Goal: Information Seeking & Learning: Check status

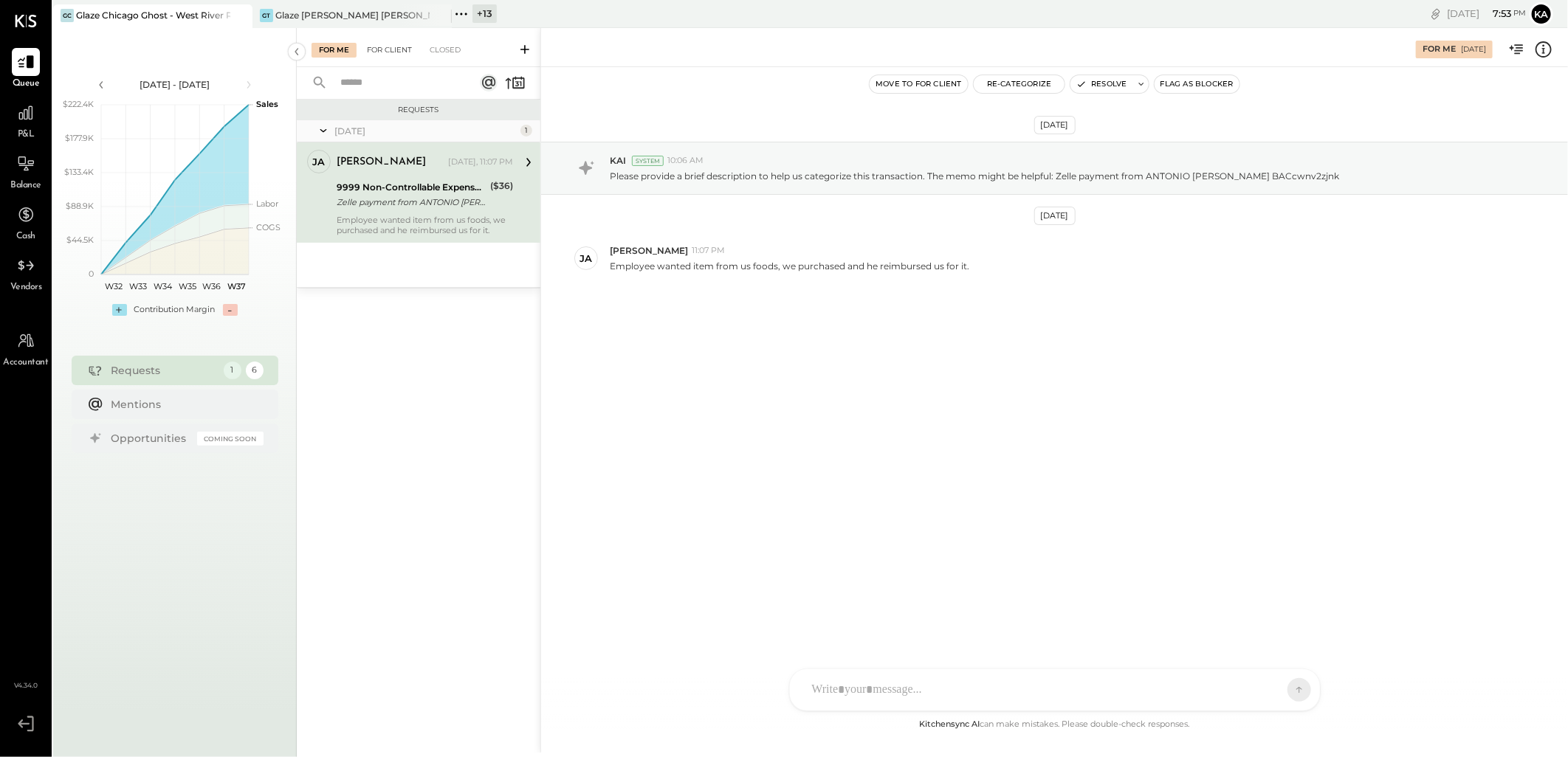
click at [399, 52] on div "For Client" at bounding box center [389, 50] width 60 height 15
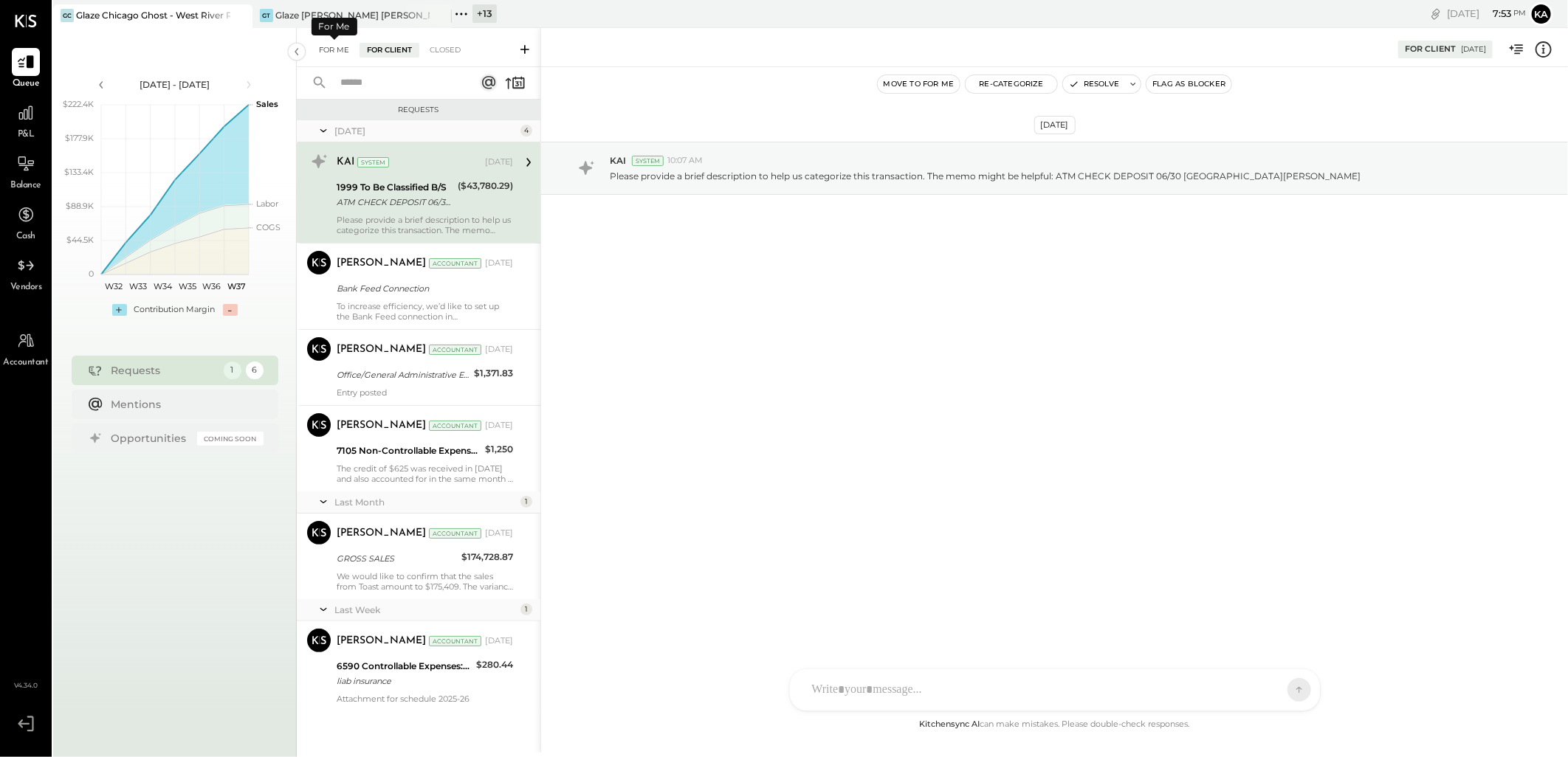
click at [339, 54] on div "For Me" at bounding box center [334, 50] width 45 height 15
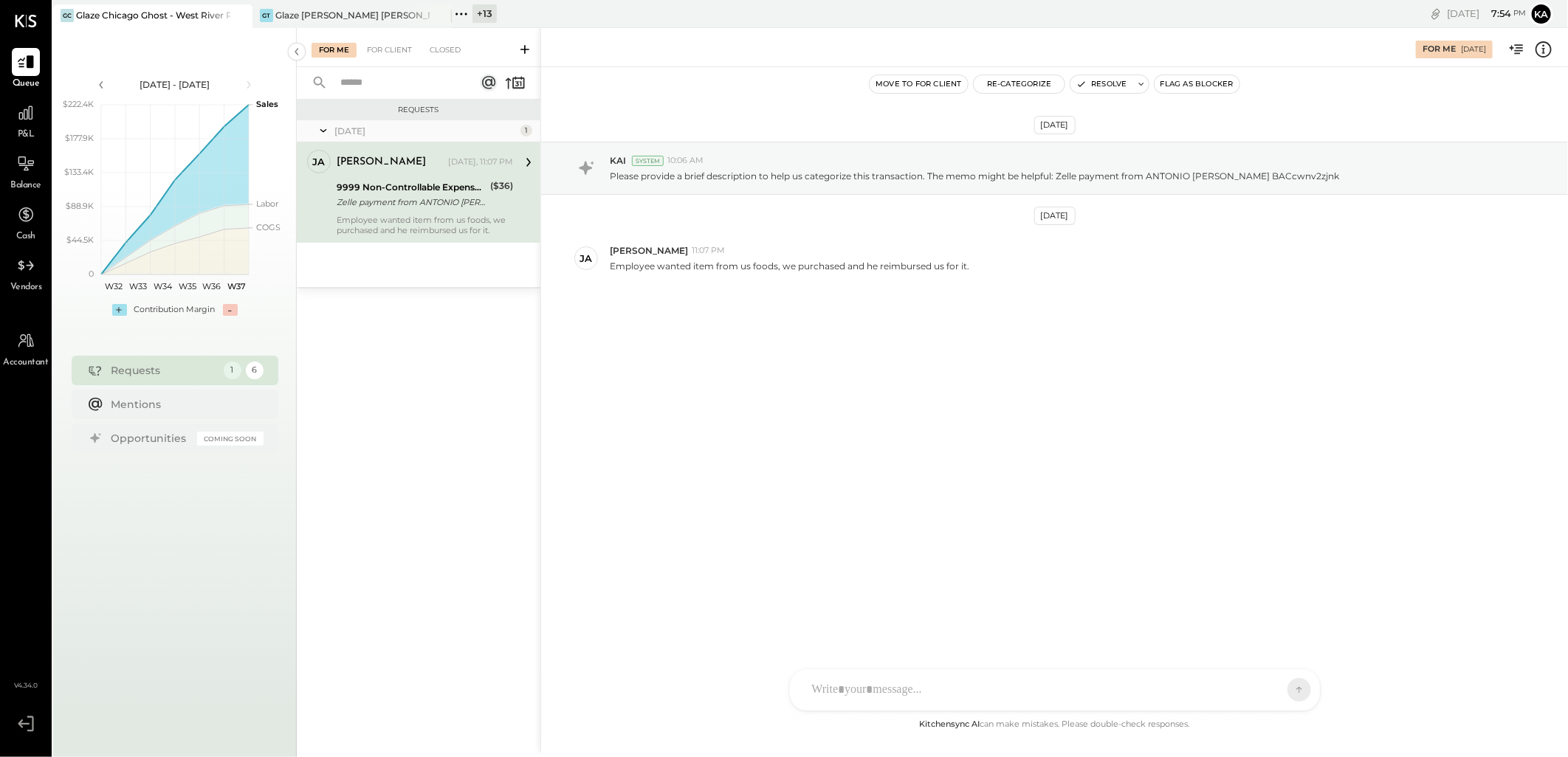
click at [1542, 46] on icon at bounding box center [1543, 50] width 20 height 20
click at [1144, 252] on div "For Me For Client Closed Requests [DATE] 1 ja [PERSON_NAME] Owner [PERSON_NAME]…" at bounding box center [933, 390] width 1271 height 725
click at [844, 694] on div "KP [PERSON_NAME] TP [PERSON_NAME] MC [PERSON_NAME] [PERSON_NAME] [PERSON_NAME] …" at bounding box center [1055, 690] width 531 height 43
click at [844, 632] on div at bounding box center [1055, 628] width 500 height 59
click at [1107, 617] on div "**********" at bounding box center [1055, 628] width 500 height 59
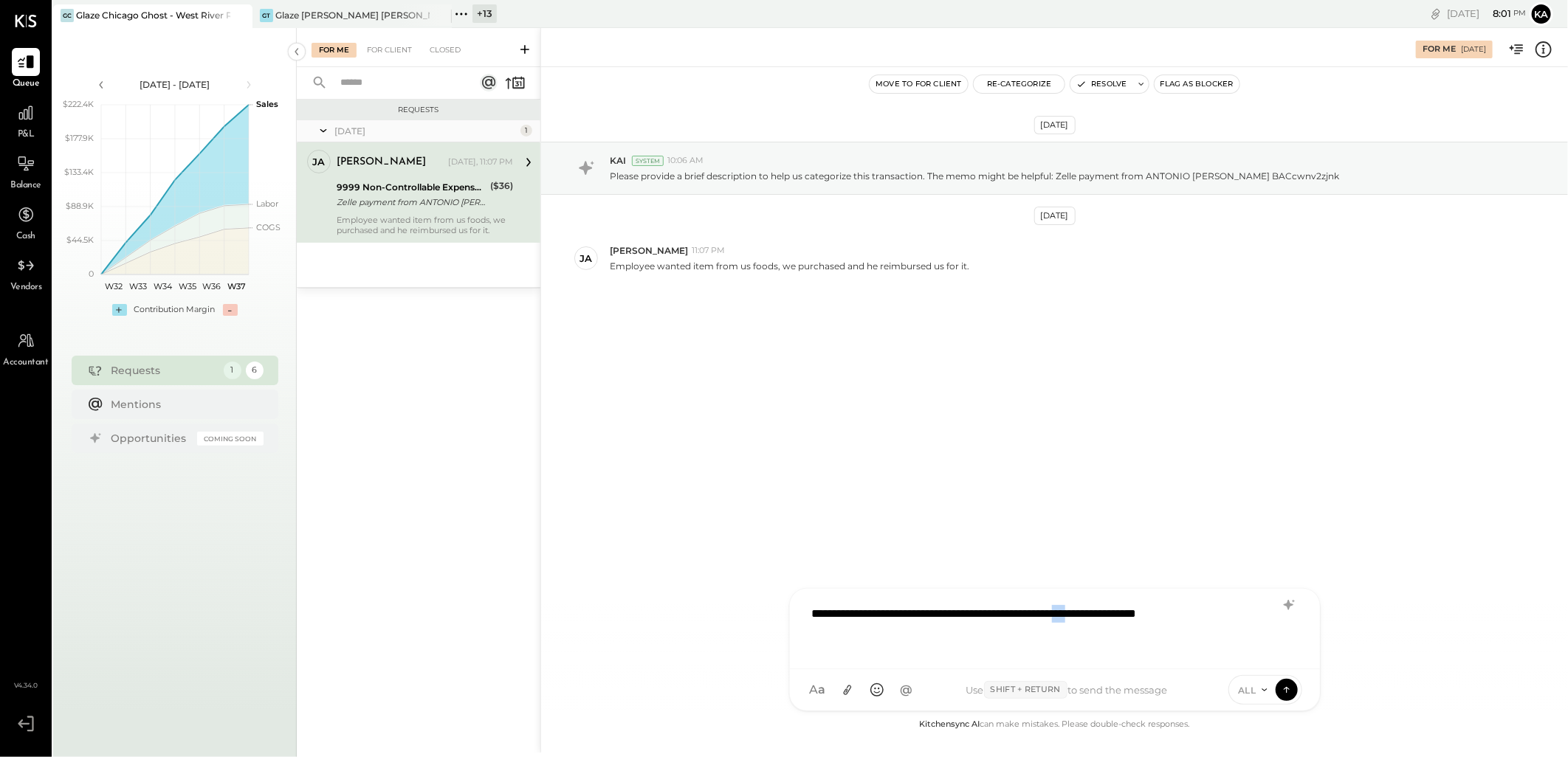
click at [1107, 617] on div "**********" at bounding box center [1055, 628] width 500 height 59
click at [1108, 617] on div "**********" at bounding box center [1055, 628] width 500 height 59
copy div "**********"
click at [931, 617] on div "**********" at bounding box center [1055, 628] width 500 height 59
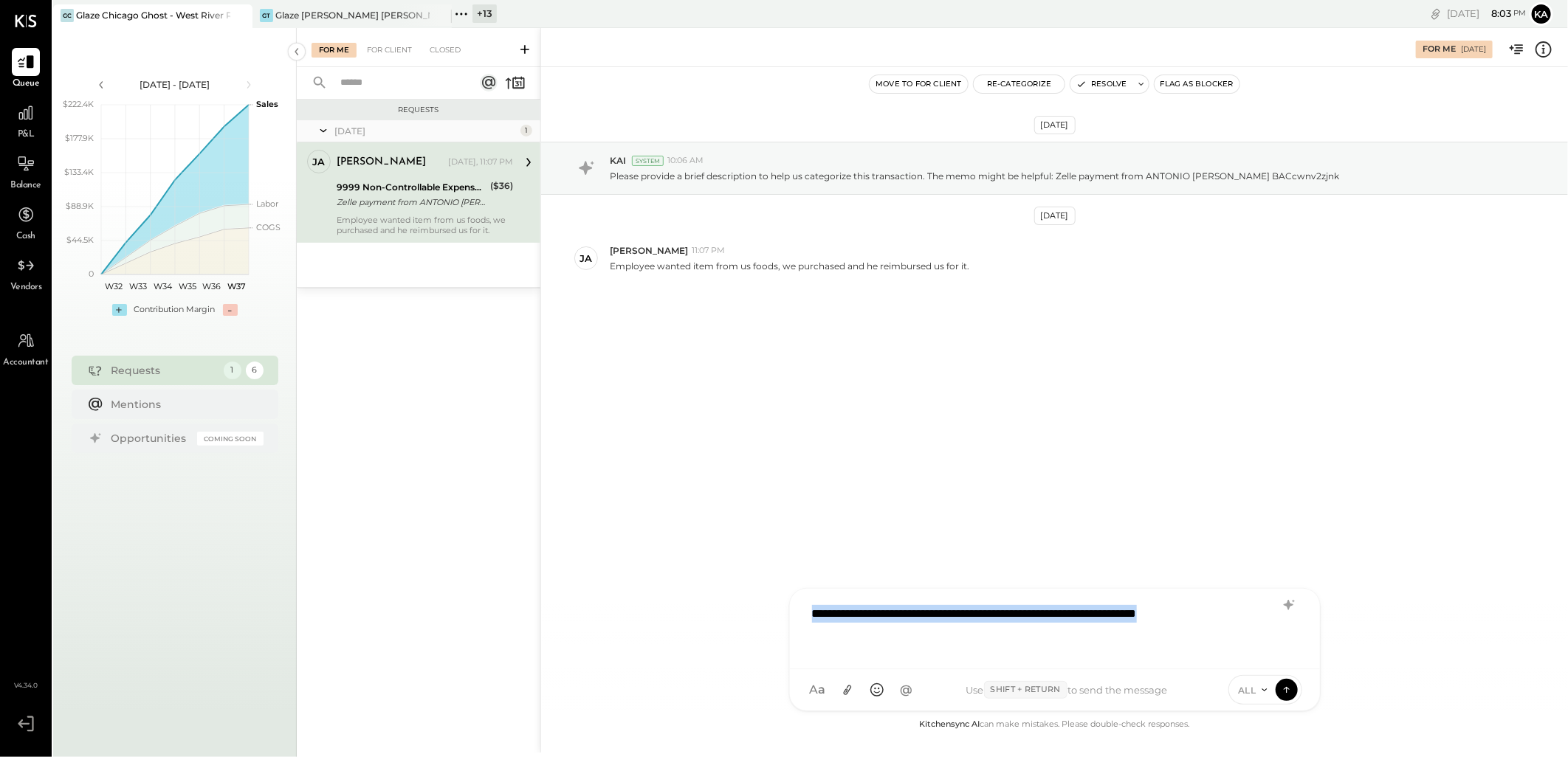
click at [931, 617] on div "**********" at bounding box center [1055, 628] width 500 height 59
click at [990, 634] on div "**********" at bounding box center [1055, 628] width 500 height 59
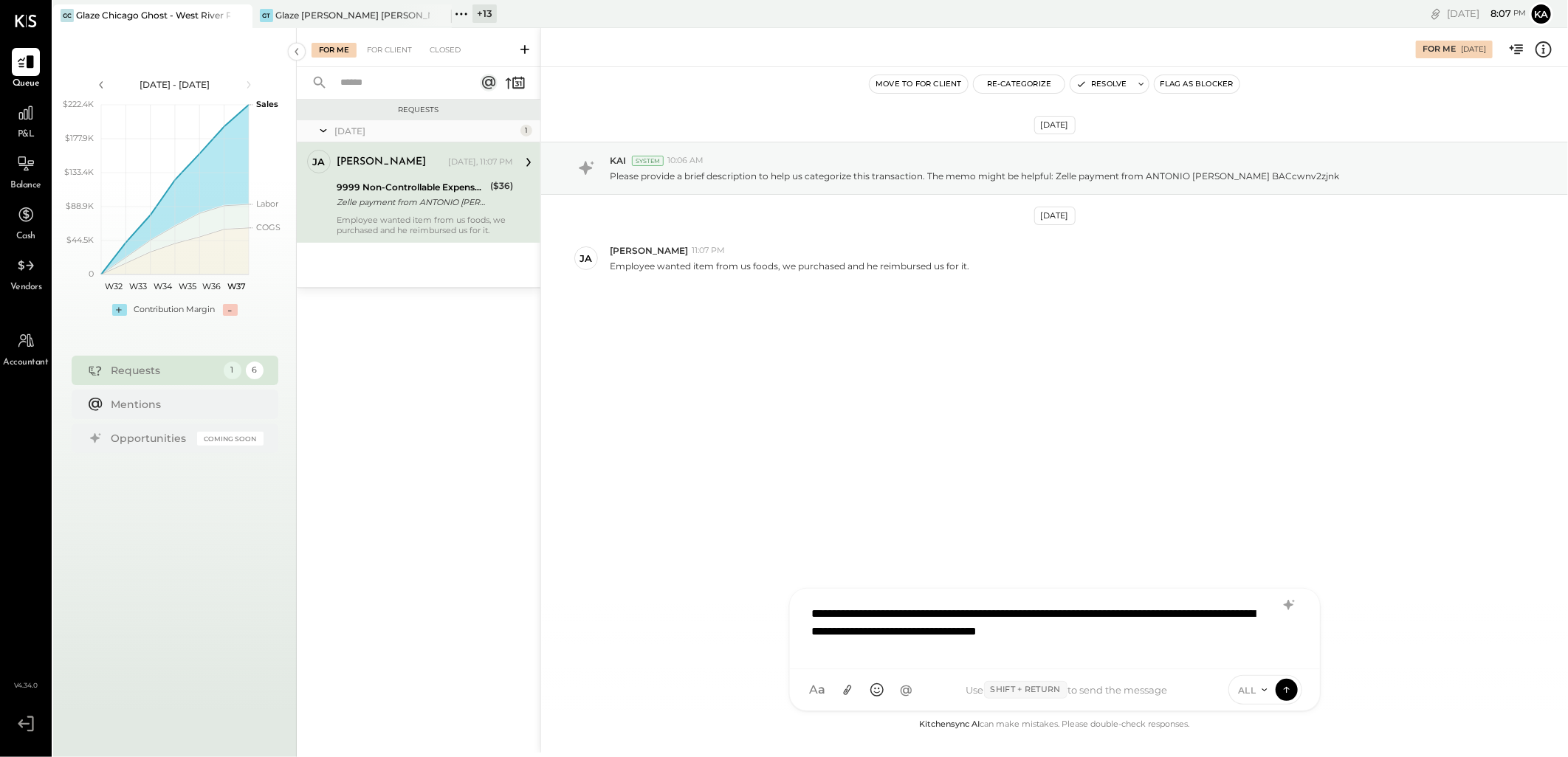
click at [995, 503] on div "[DATE] KAI System 10:06 AM Please provide a brief description to help us catego…" at bounding box center [1054, 392] width 1027 height 649
click at [1013, 633] on div "**********" at bounding box center [1055, 628] width 500 height 59
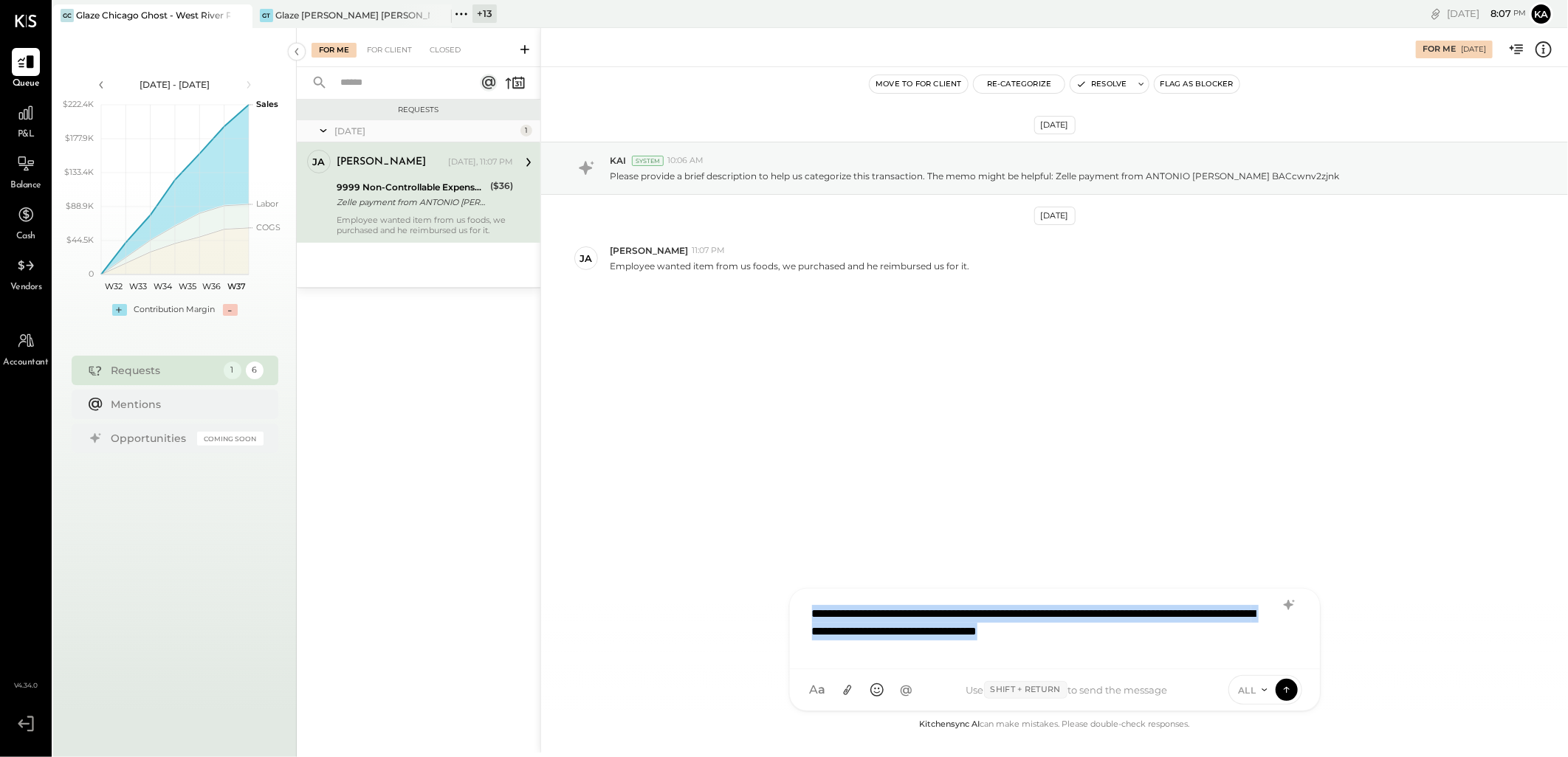
click at [1013, 633] on div "**********" at bounding box center [1055, 628] width 500 height 59
click at [1094, 85] on button "Resolve" at bounding box center [1101, 84] width 62 height 18
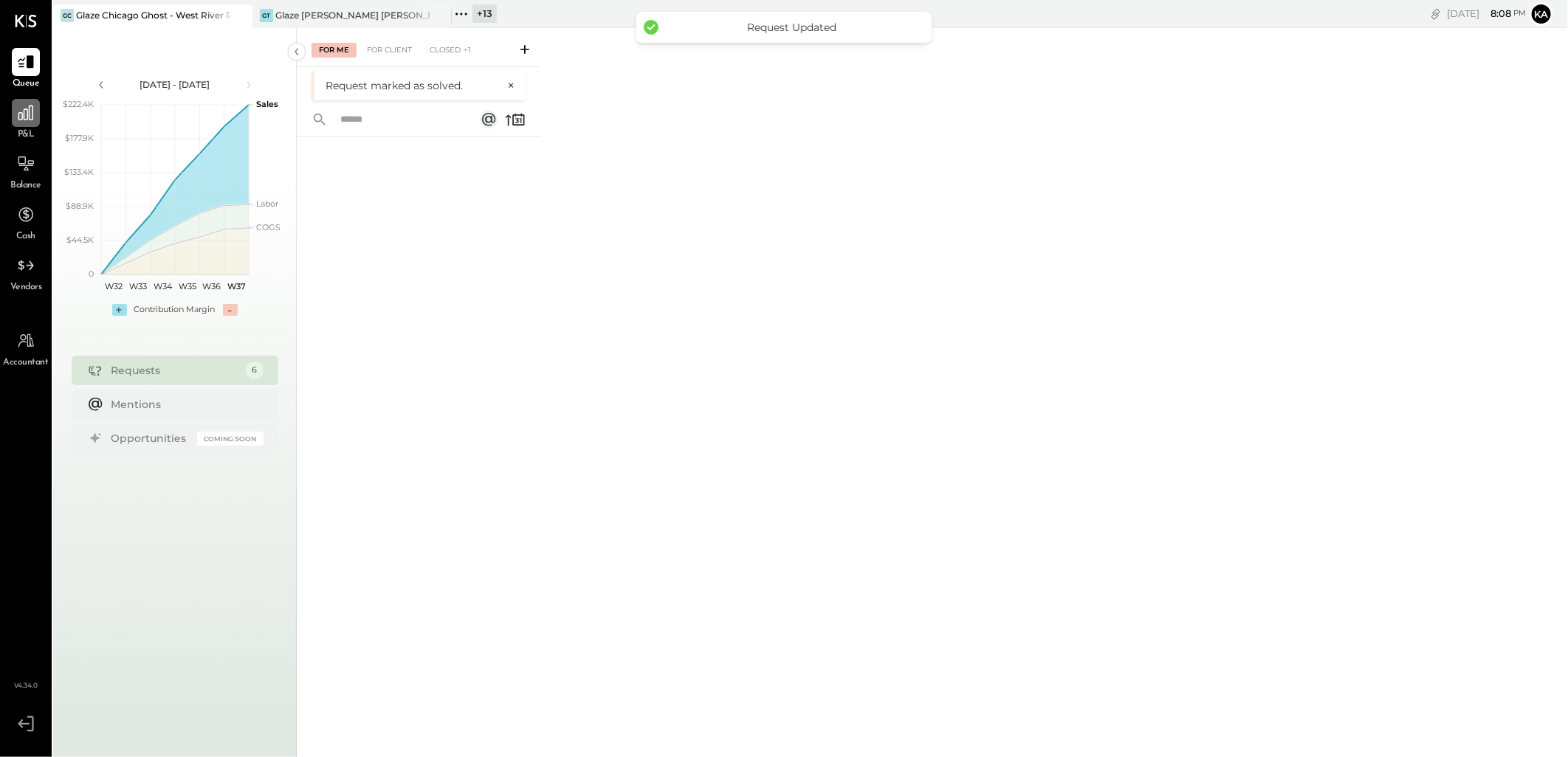
click at [25, 116] on icon at bounding box center [26, 113] width 20 height 20
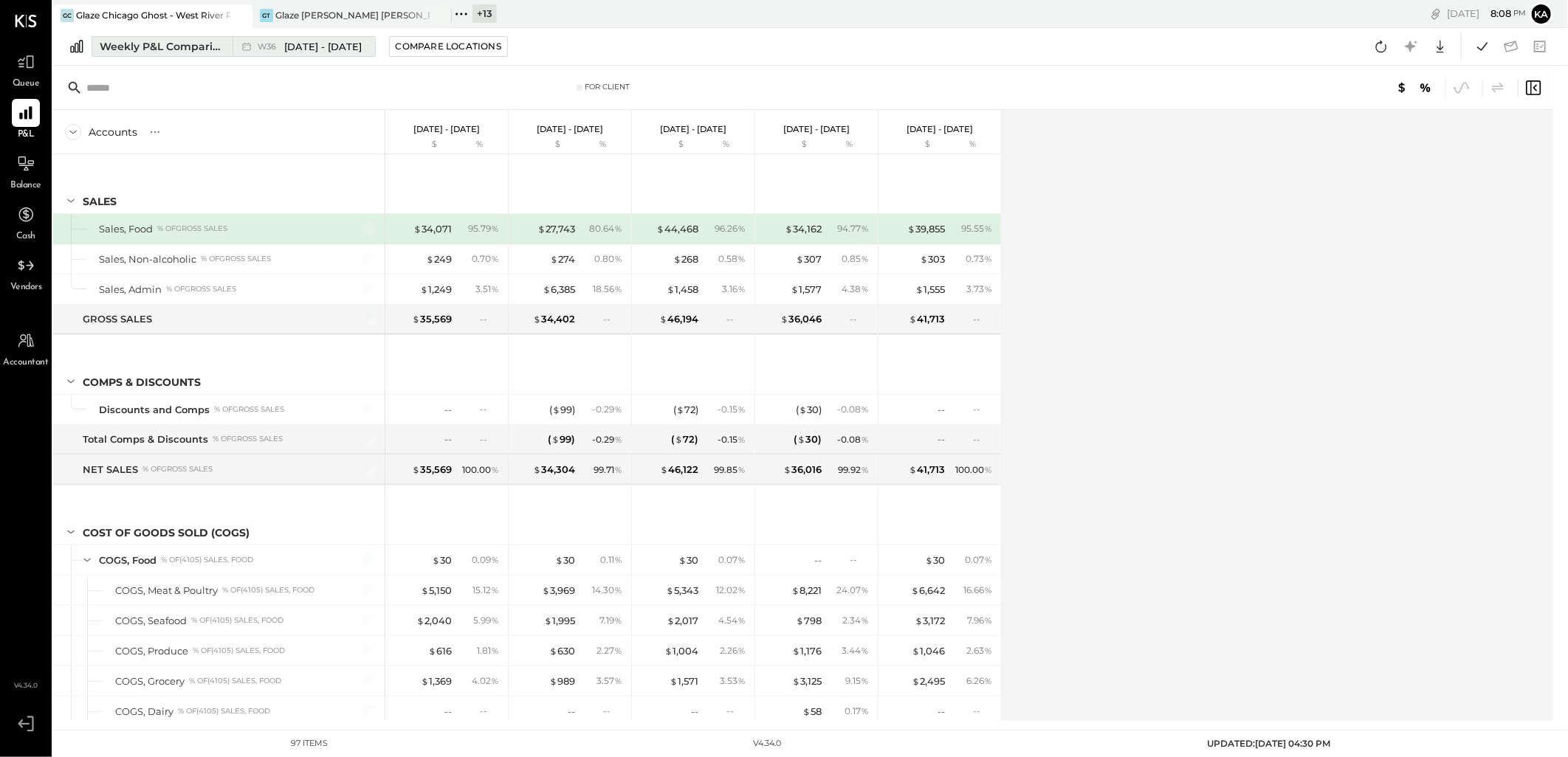
click at [169, 45] on div "Weekly P&L Comparison" at bounding box center [162, 46] width 124 height 15
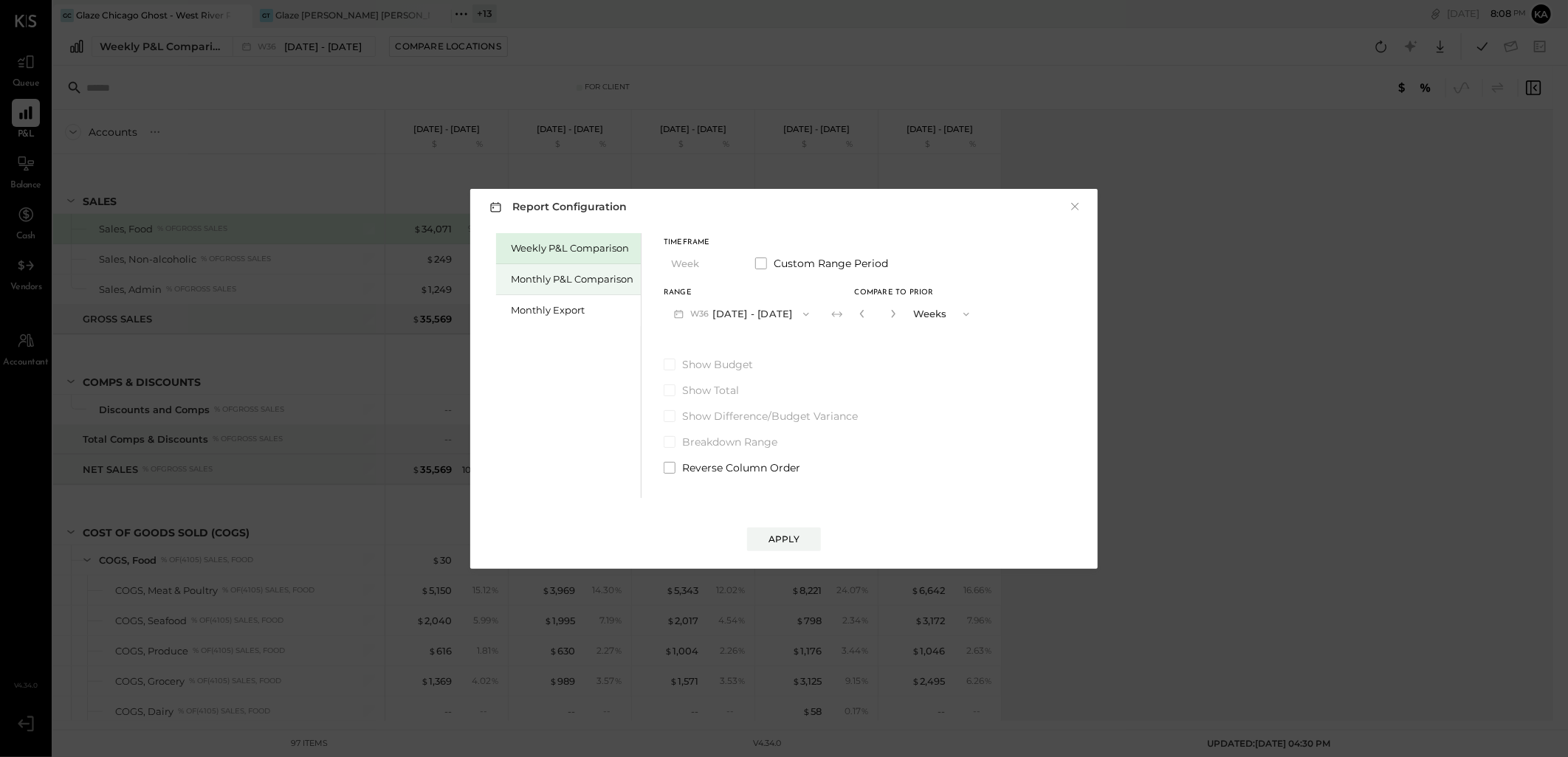
click at [529, 284] on div "Monthly P&L Comparison" at bounding box center [572, 279] width 123 height 14
click at [760, 318] on button "M09 [DATE] - [DATE]" at bounding box center [741, 314] width 156 height 27
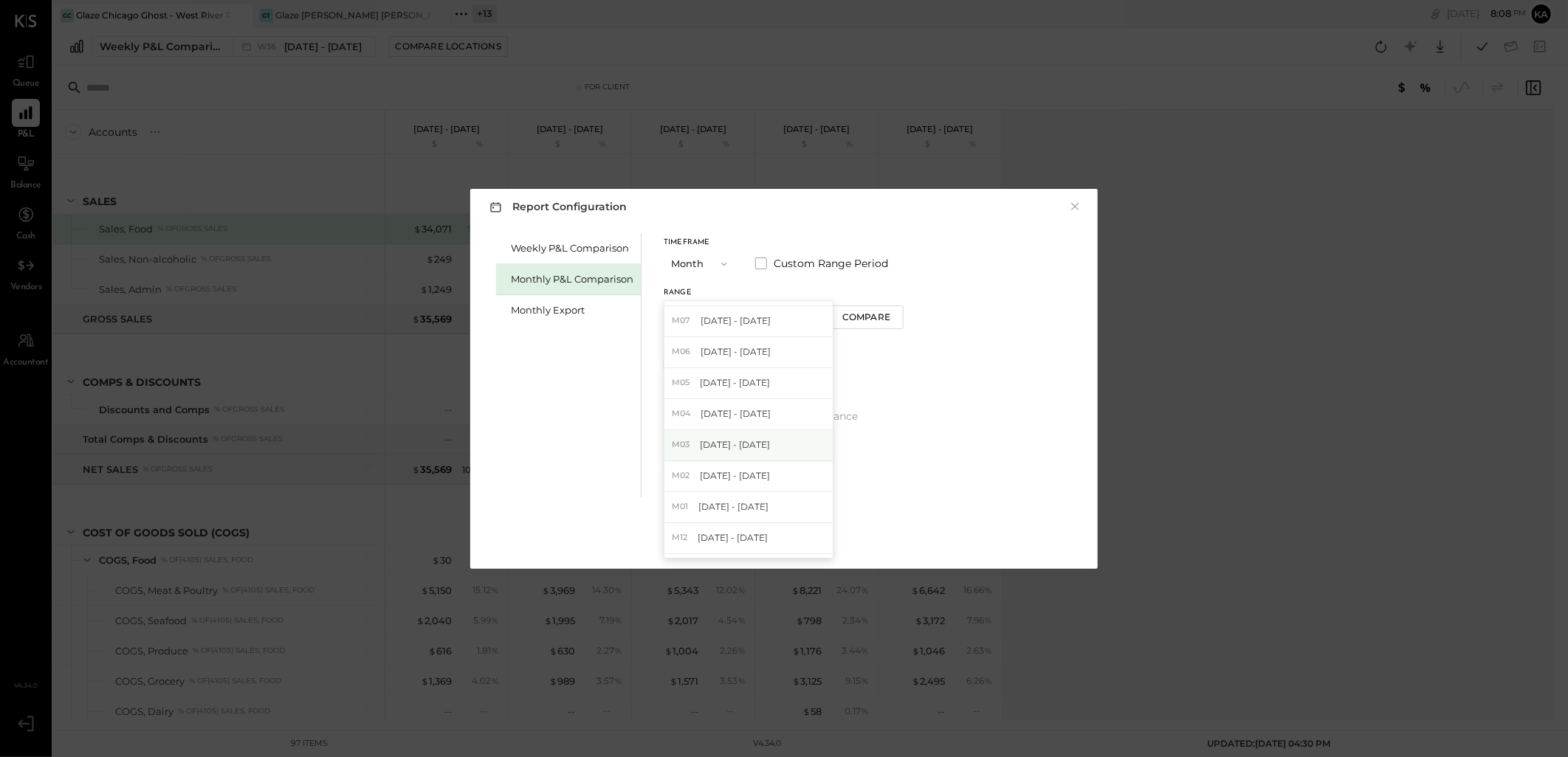
scroll to position [82, 0]
click at [728, 450] on span "[DATE] - [DATE]" at bounding box center [735, 450] width 71 height 13
click at [788, 537] on div "Apply" at bounding box center [784, 539] width 31 height 13
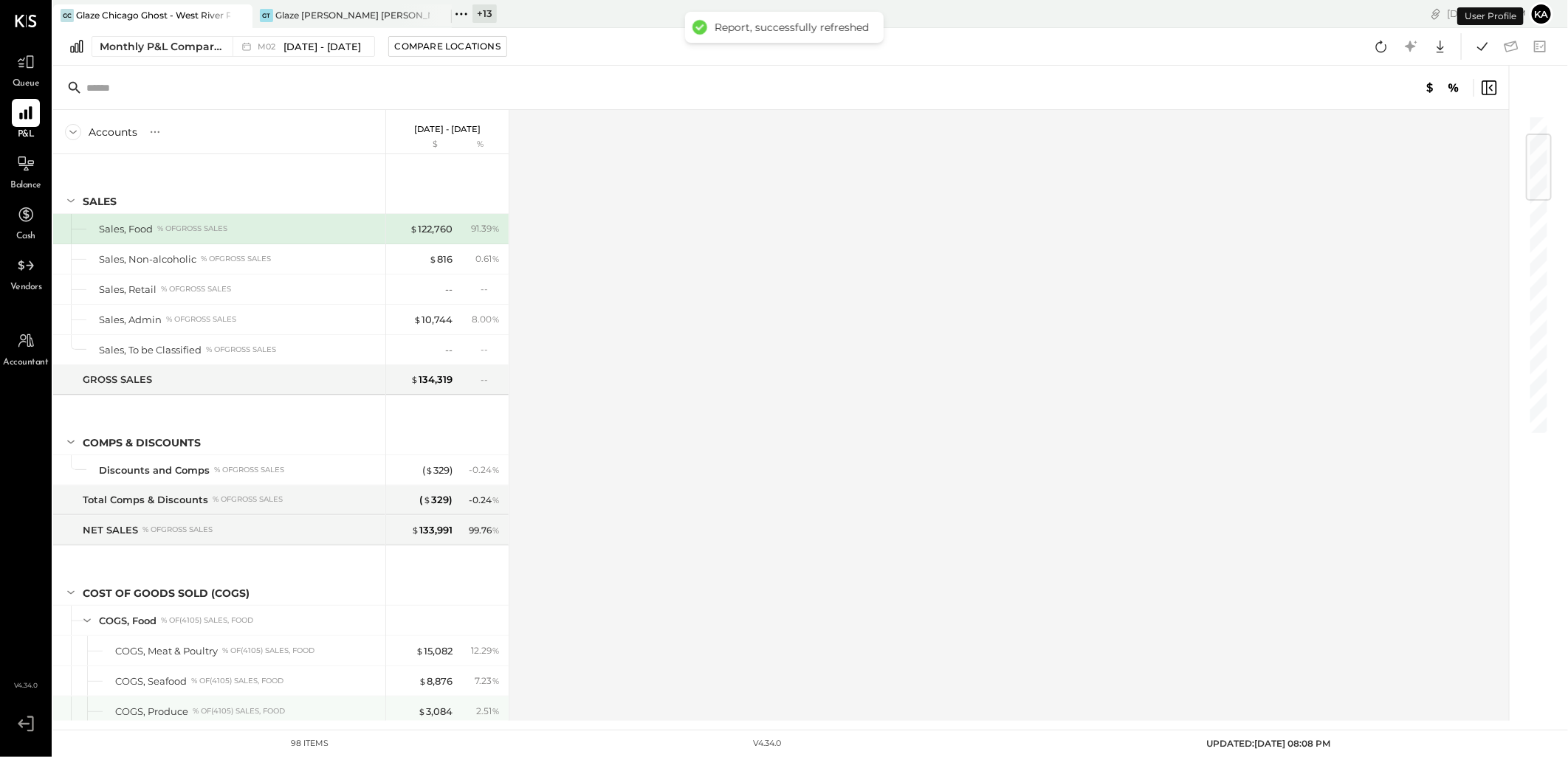
scroll to position [328, 0]
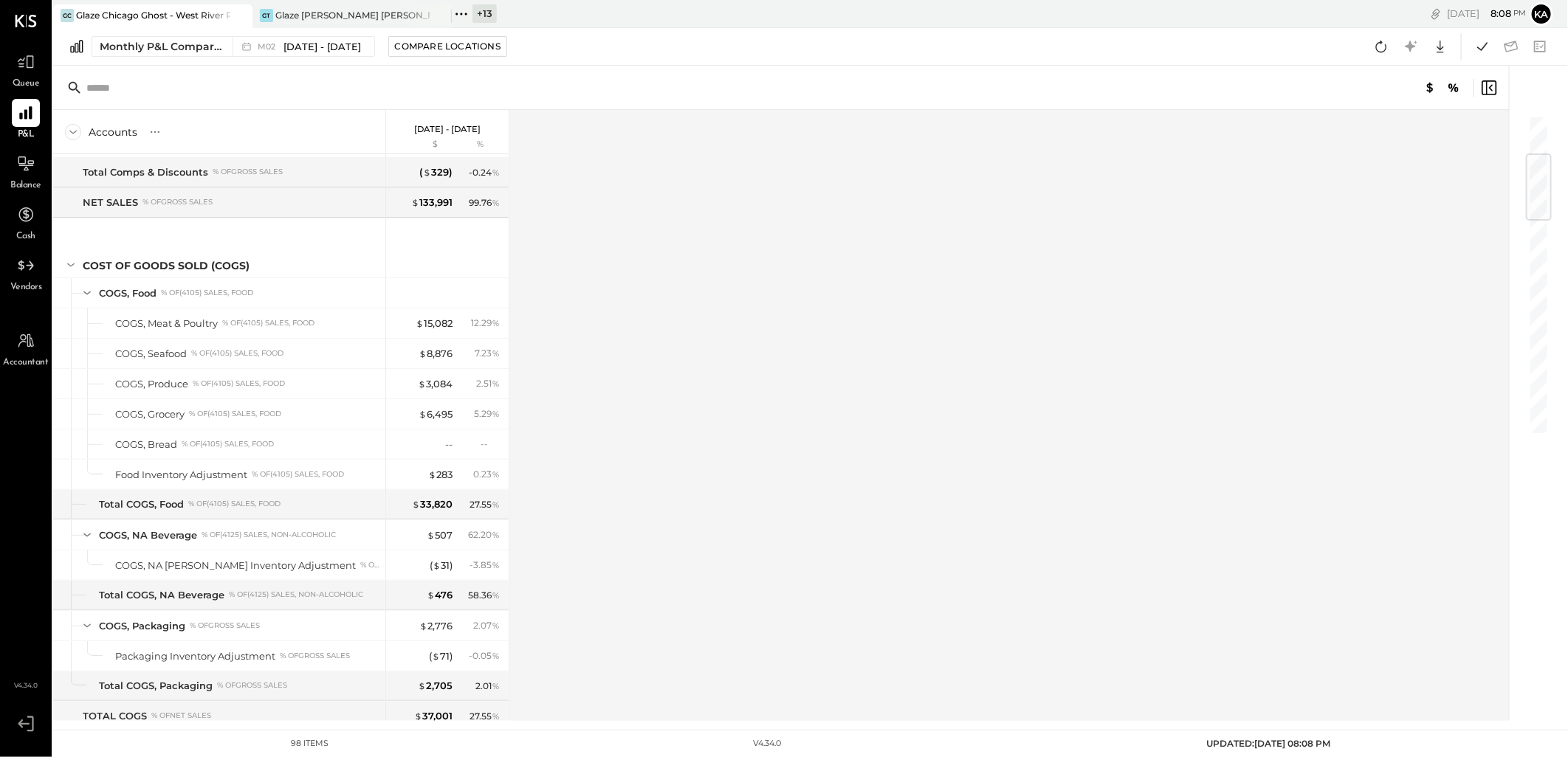
click at [637, 475] on div "Accounts S % GL [DATE] - [DATE] $ % SALES Sales, Food % of GROSS SALES Sales, N…" at bounding box center [782, 415] width 1458 height 611
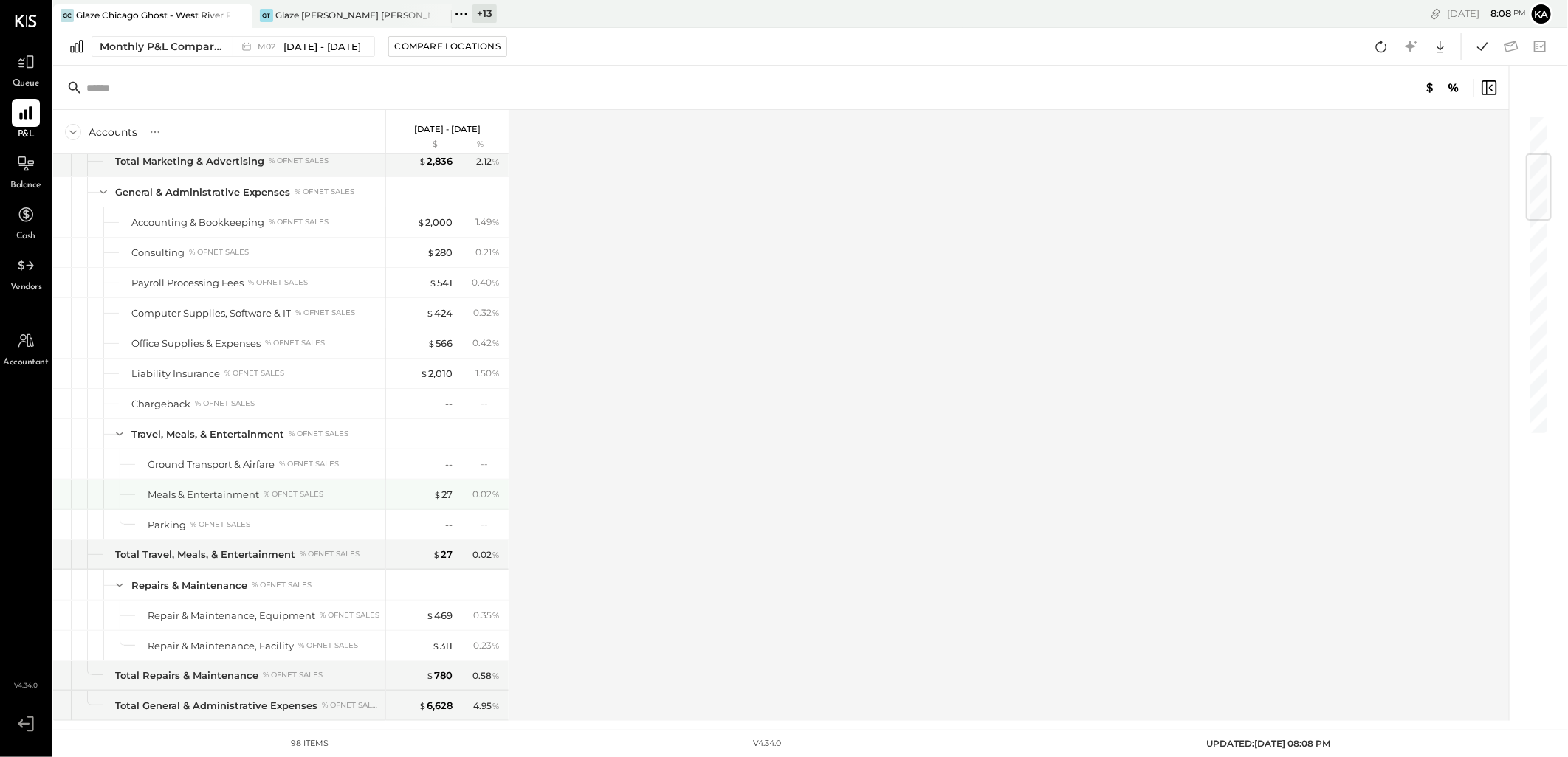
drag, startPoint x: 444, startPoint y: 497, endPoint x: 473, endPoint y: 499, distance: 29.1
click at [444, 497] on div "$ 27" at bounding box center [443, 495] width 20 height 14
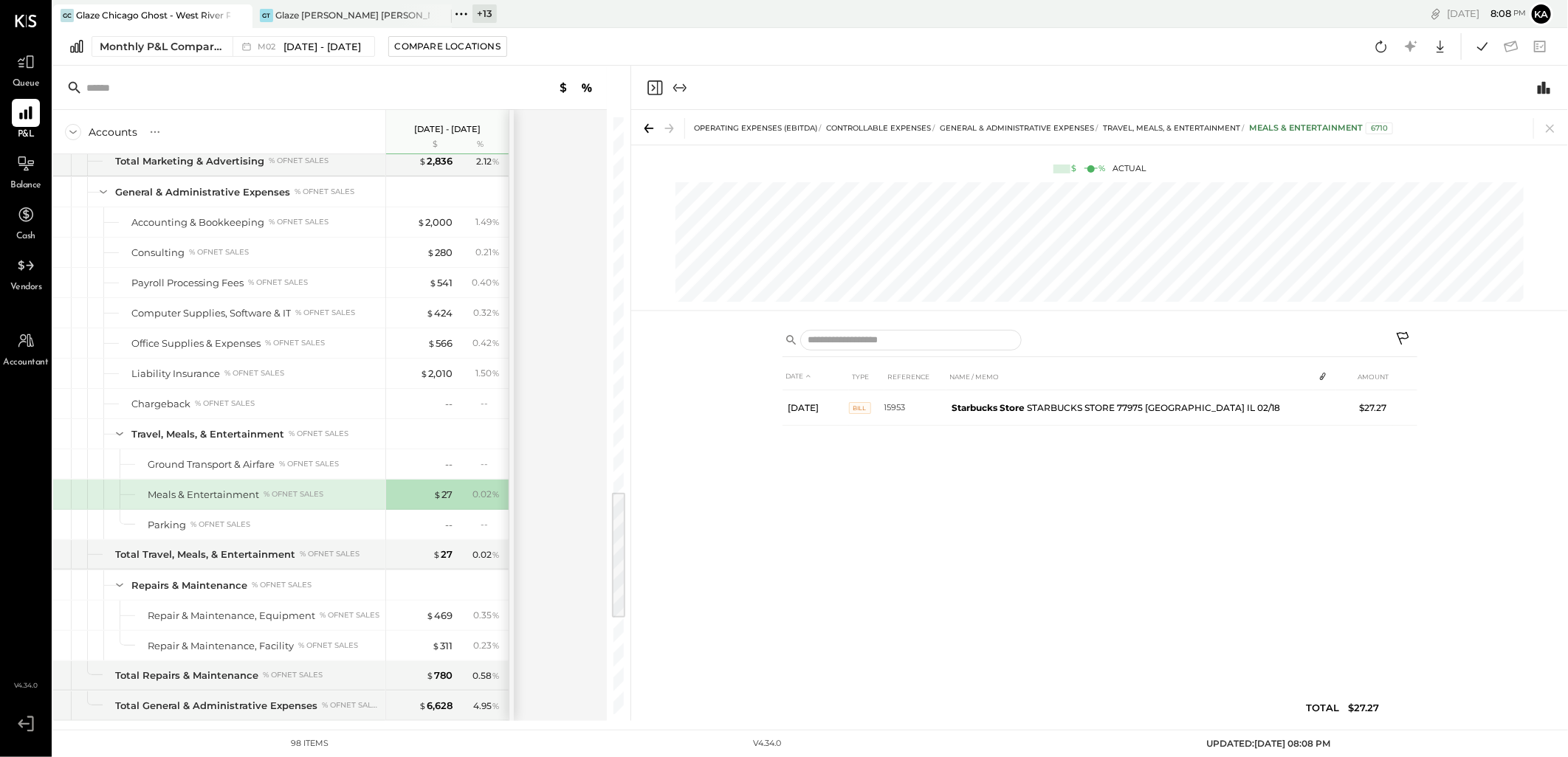
click at [821, 46] on div "Monthly P&L Comparison M02 [DATE] - [DATE] Compare Locations Google Sheets Excel" at bounding box center [810, 47] width 1515 height 37
click at [334, 44] on span "[DATE] - [DATE]" at bounding box center [322, 47] width 77 height 14
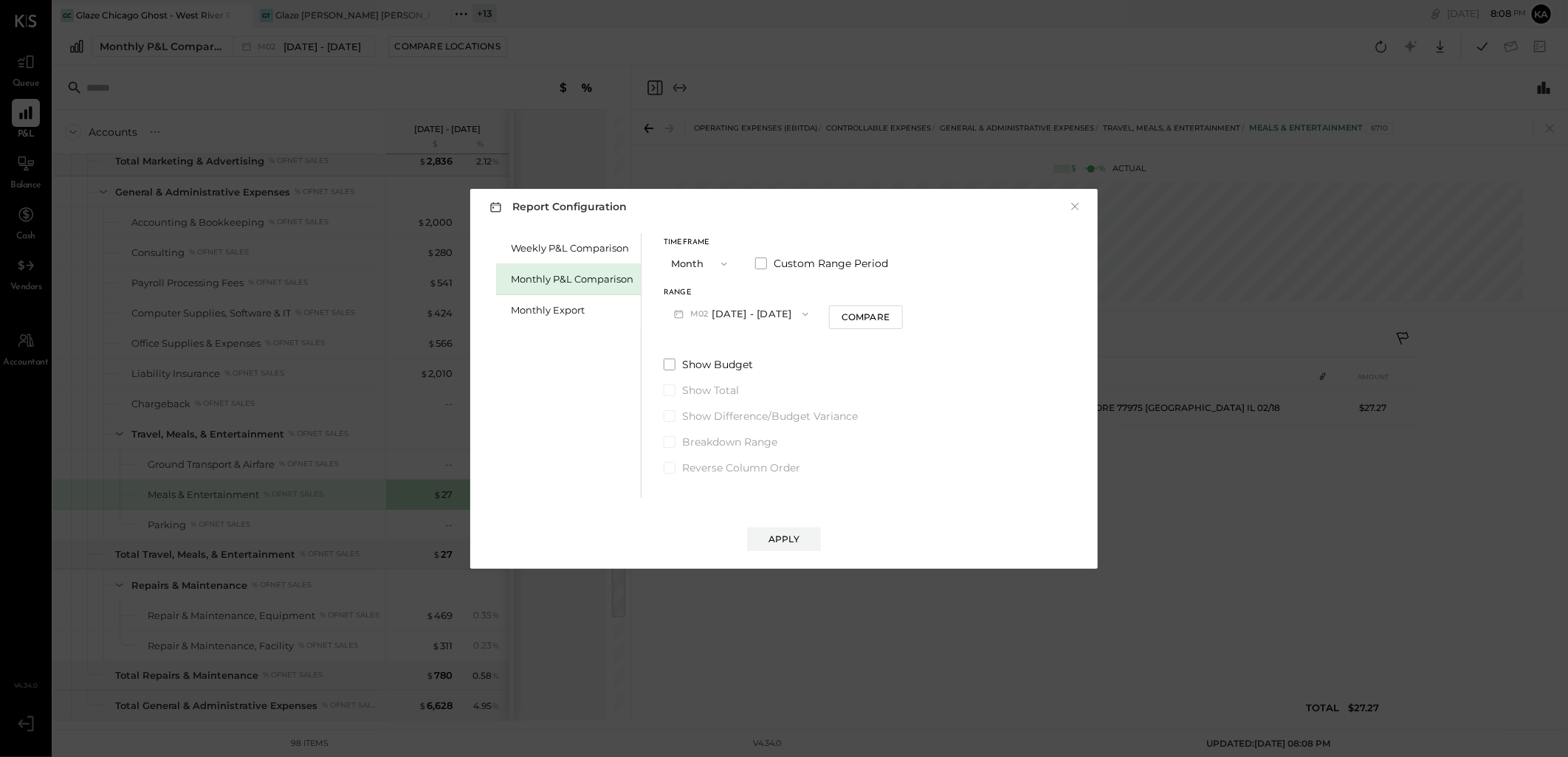
click at [800, 314] on icon "button" at bounding box center [805, 315] width 12 height 12
click at [761, 439] on span "[DATE] - [DATE]" at bounding box center [735, 439] width 71 height 13
click at [784, 539] on div "Apply" at bounding box center [784, 539] width 31 height 13
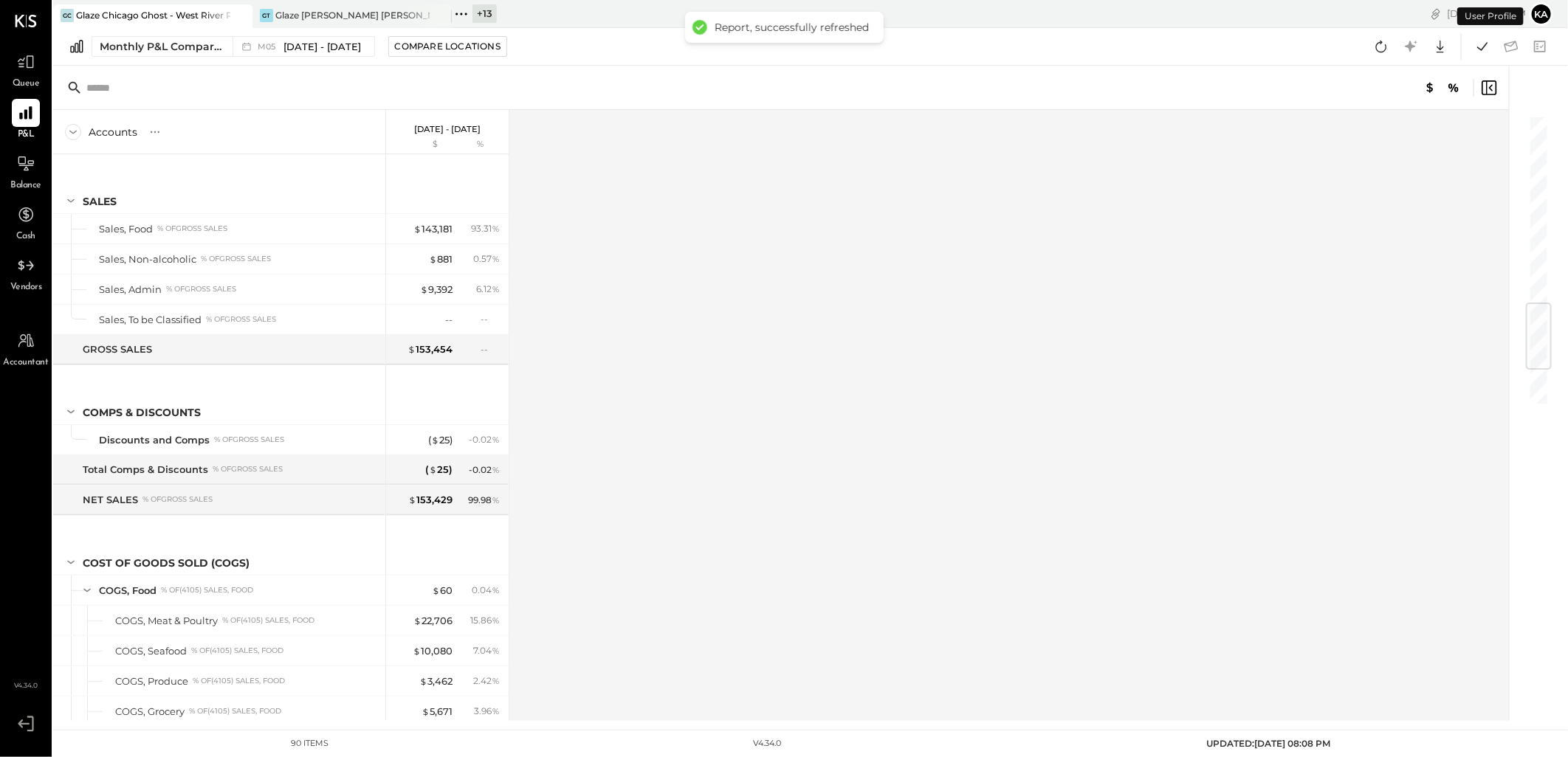
scroll to position [1594, 0]
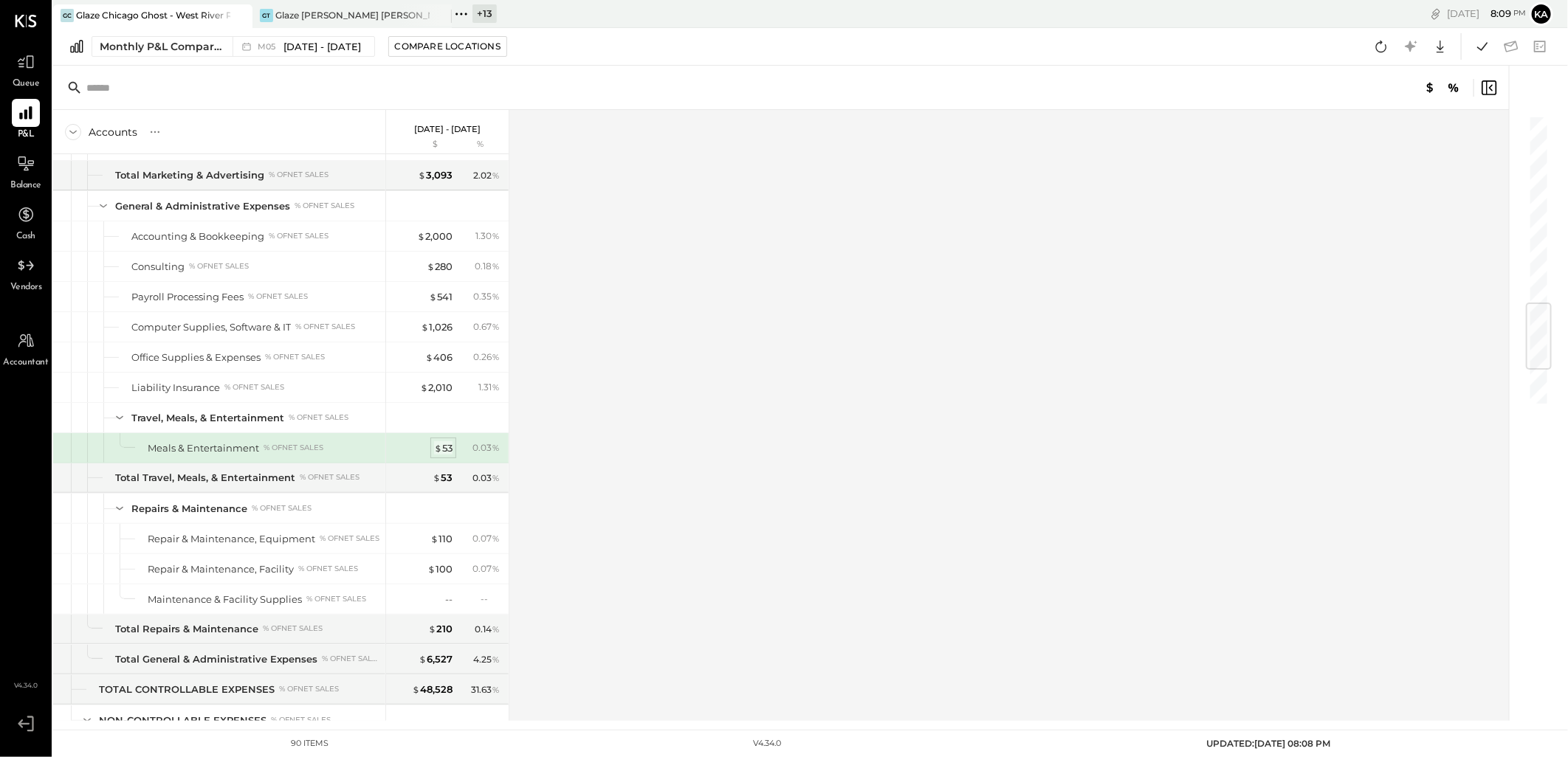
click at [445, 453] on div "$ 53" at bounding box center [443, 448] width 19 height 14
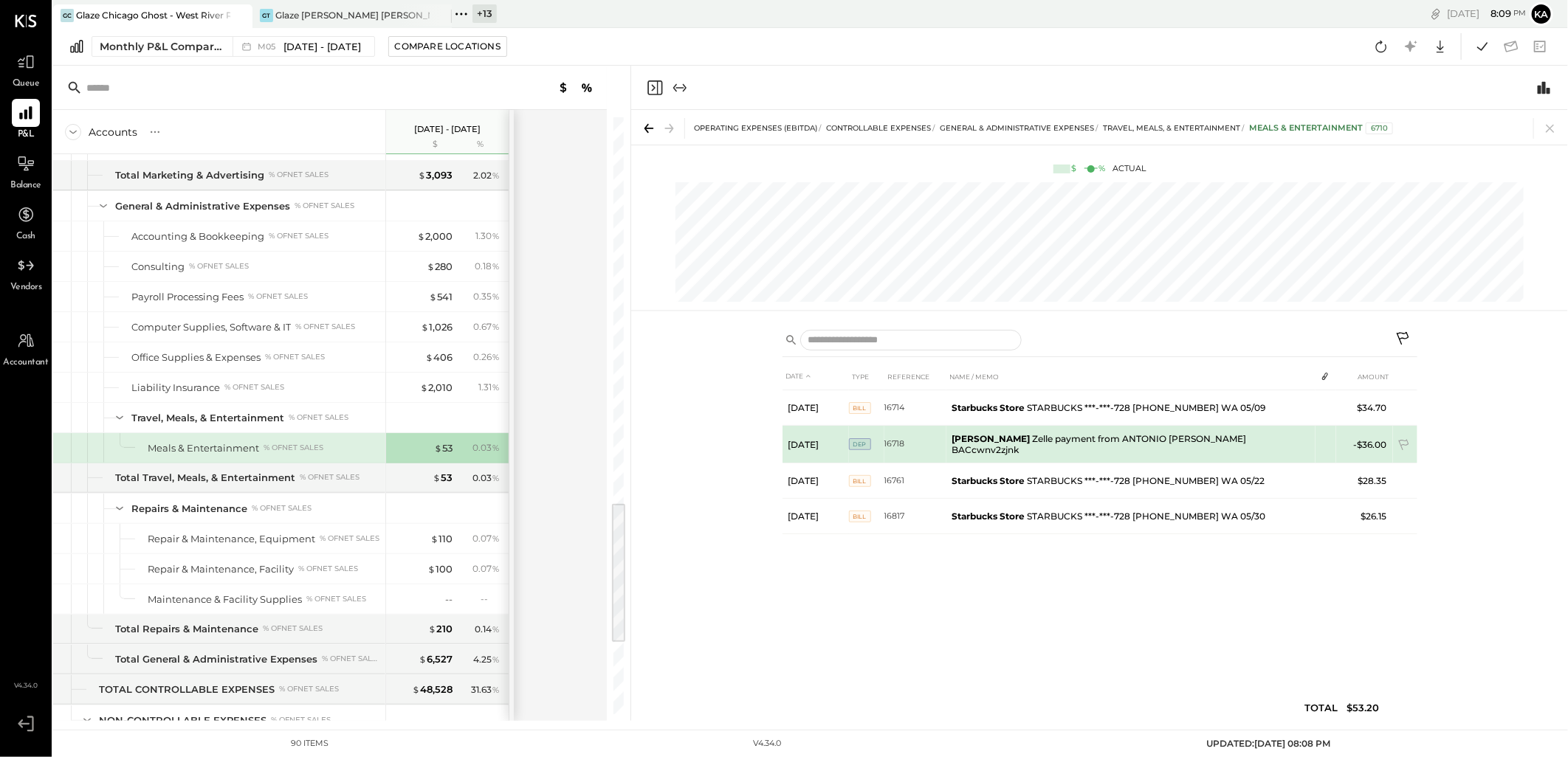
click at [986, 443] on td "[PERSON_NAME] [PERSON_NAME] payment from ANTONIO [PERSON_NAME] BACcwnv2zjnk" at bounding box center [1131, 444] width 369 height 37
click at [1367, 444] on td "-$36.00" at bounding box center [1365, 444] width 57 height 37
click at [822, 444] on td "[DATE]" at bounding box center [816, 444] width 67 height 37
click at [1062, 445] on td "[PERSON_NAME] [PERSON_NAME] payment from ANTONIO [PERSON_NAME] BACcwnv2zjnk" at bounding box center [1131, 444] width 369 height 37
click at [1366, 441] on td "-$36.00" at bounding box center [1365, 444] width 57 height 37
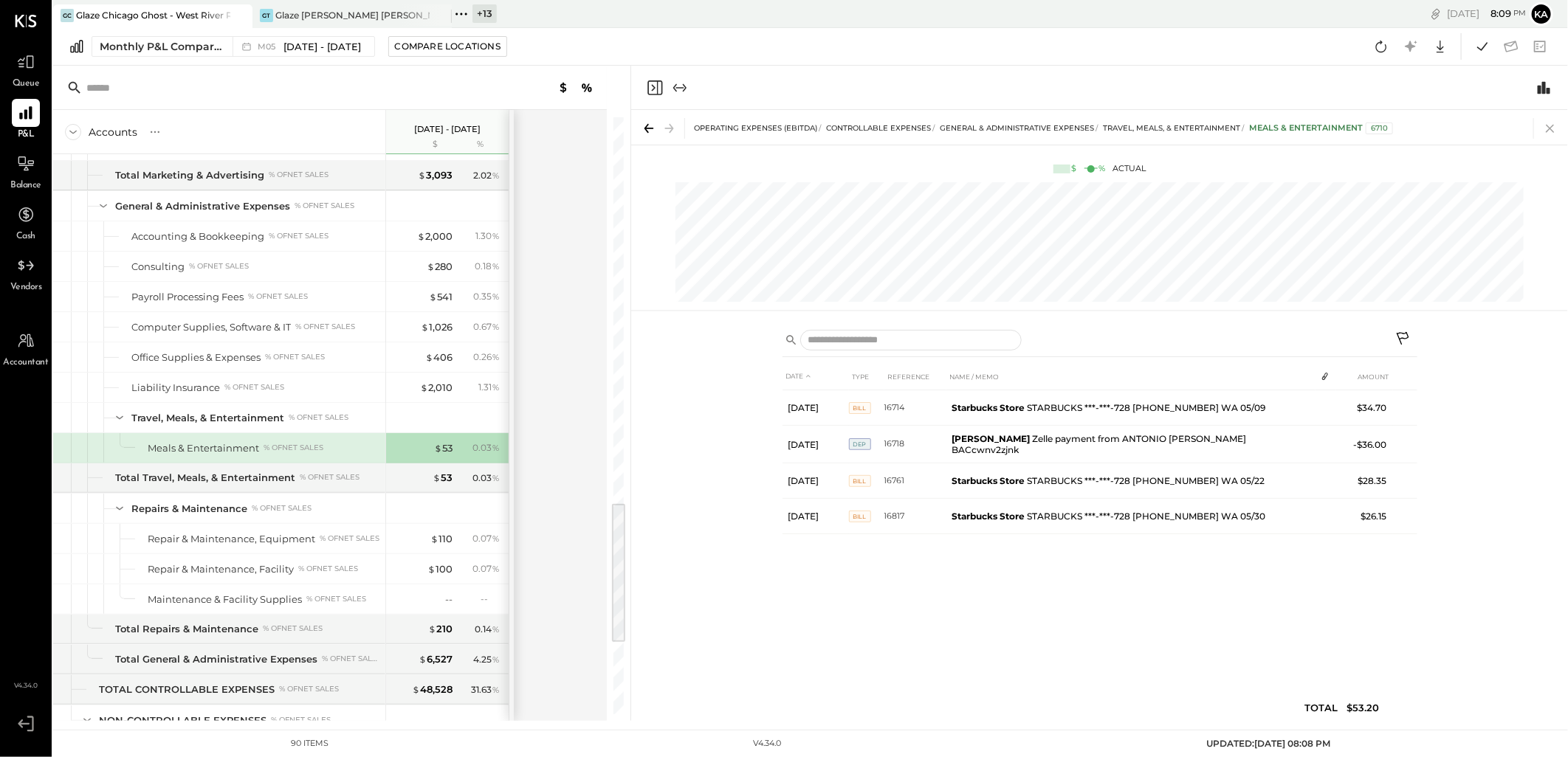
click at [1551, 133] on icon at bounding box center [1549, 127] width 21 height 21
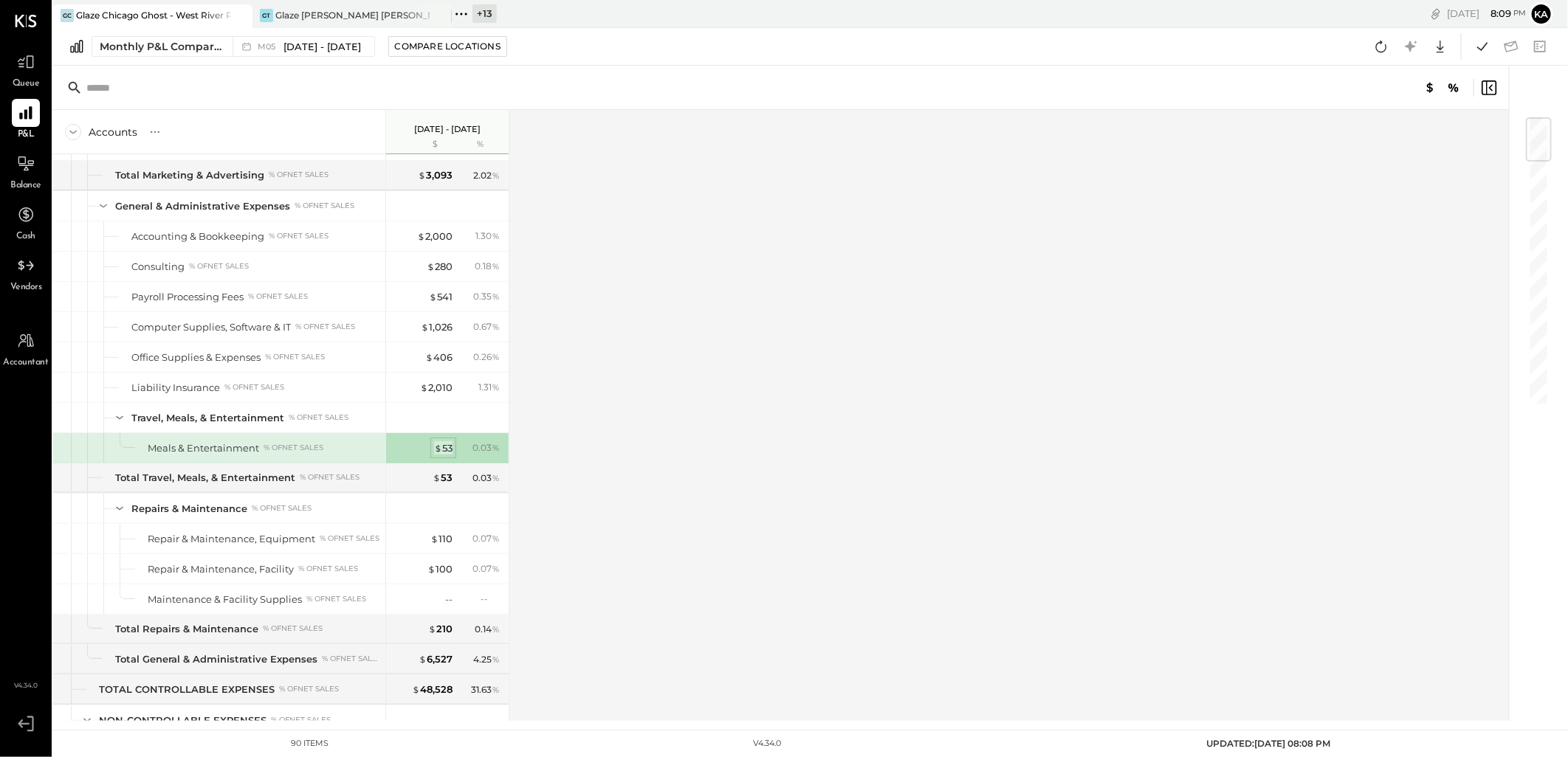
click at [448, 451] on div "$ 53" at bounding box center [443, 448] width 19 height 14
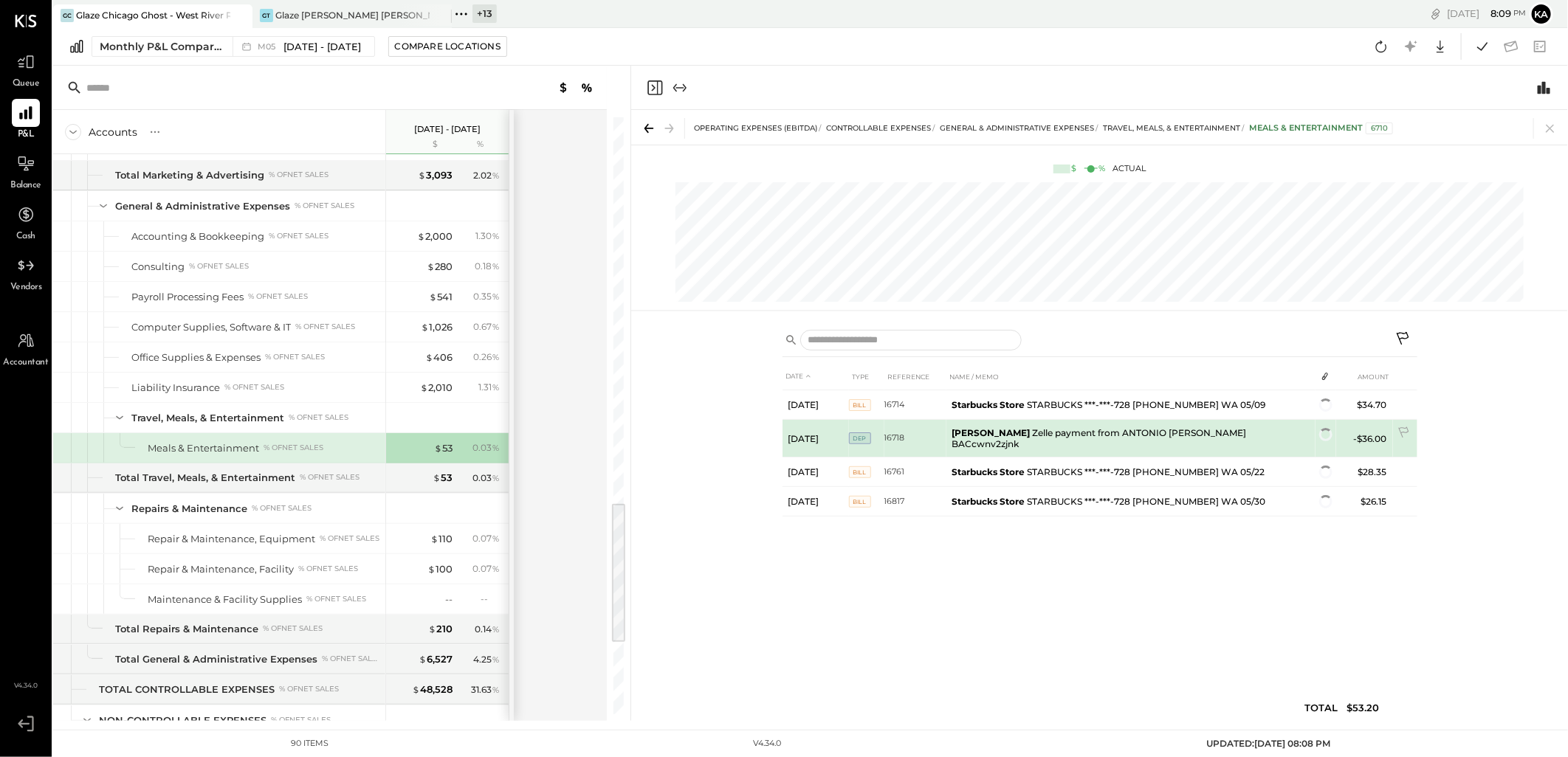
click at [1376, 443] on td "-$36.00" at bounding box center [1365, 438] width 57 height 37
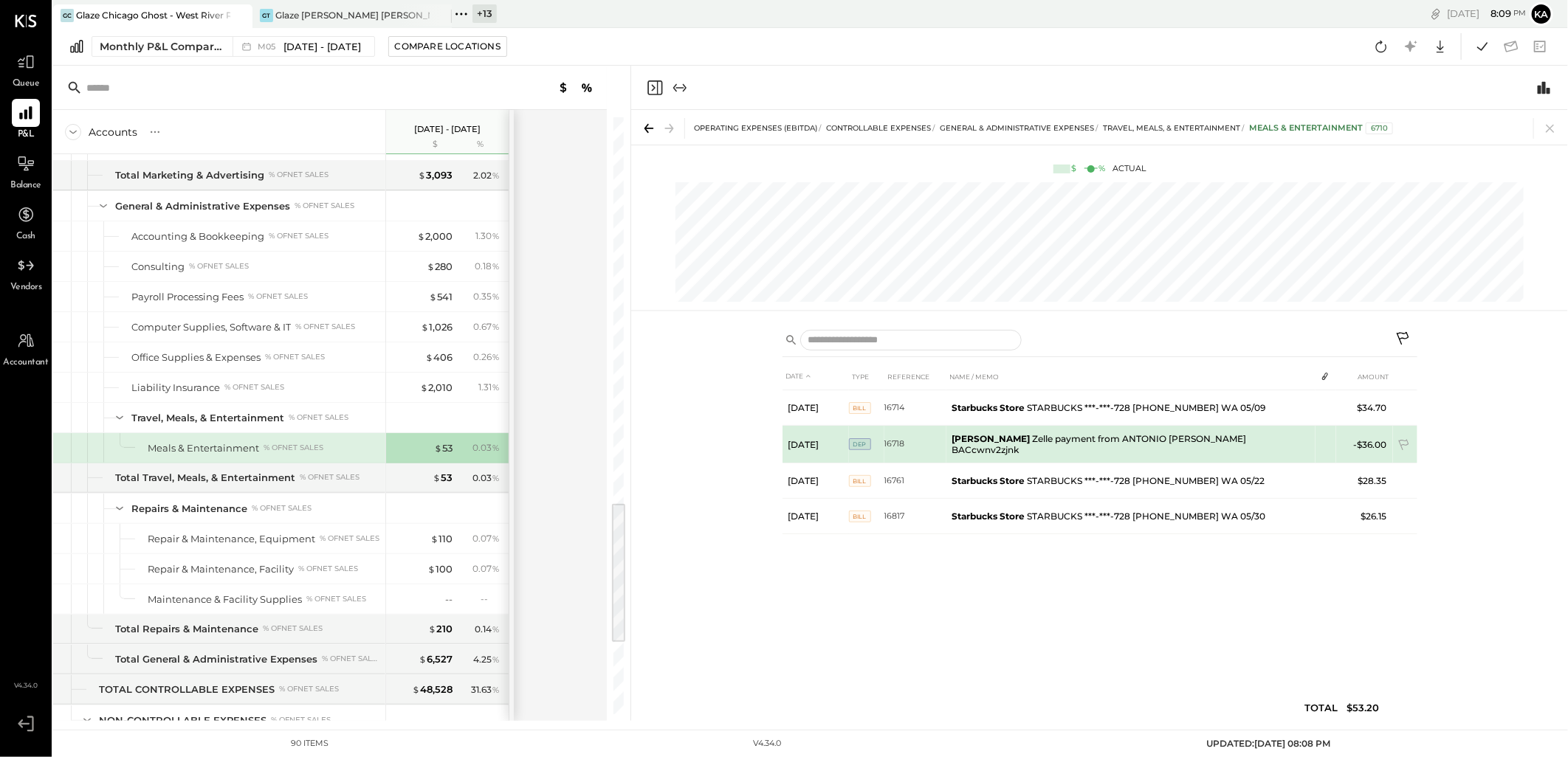
click at [1374, 441] on td "-$36.00" at bounding box center [1365, 444] width 57 height 37
click at [862, 447] on span "DEP" at bounding box center [860, 444] width 23 height 12
click at [817, 446] on td "[DATE]" at bounding box center [816, 444] width 67 height 37
click at [981, 449] on td "[PERSON_NAME] [PERSON_NAME] payment from ANTONIO [PERSON_NAME] BACcwnv2zjnk" at bounding box center [1131, 444] width 369 height 37
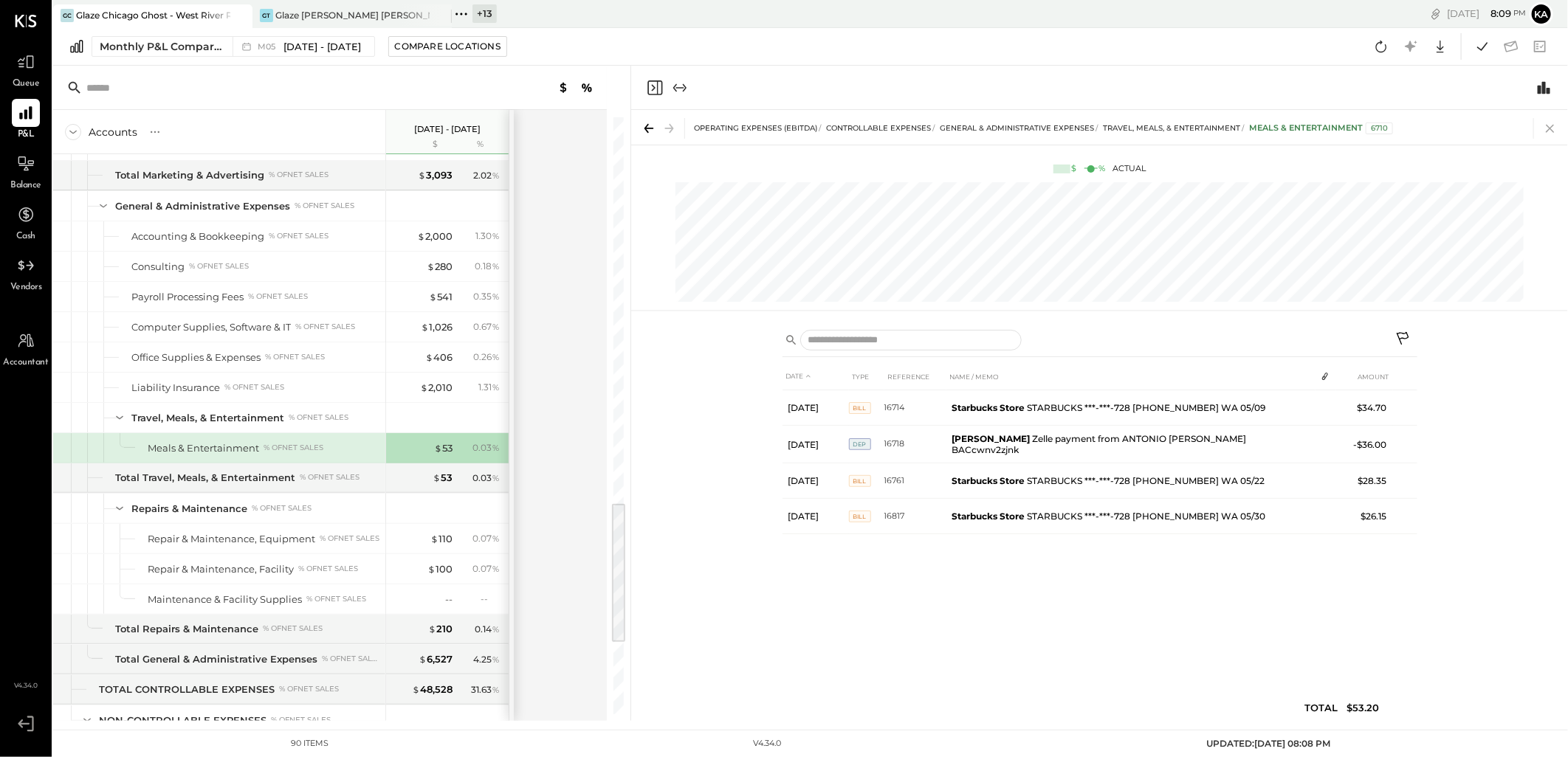
click at [1555, 129] on icon at bounding box center [1549, 127] width 21 height 21
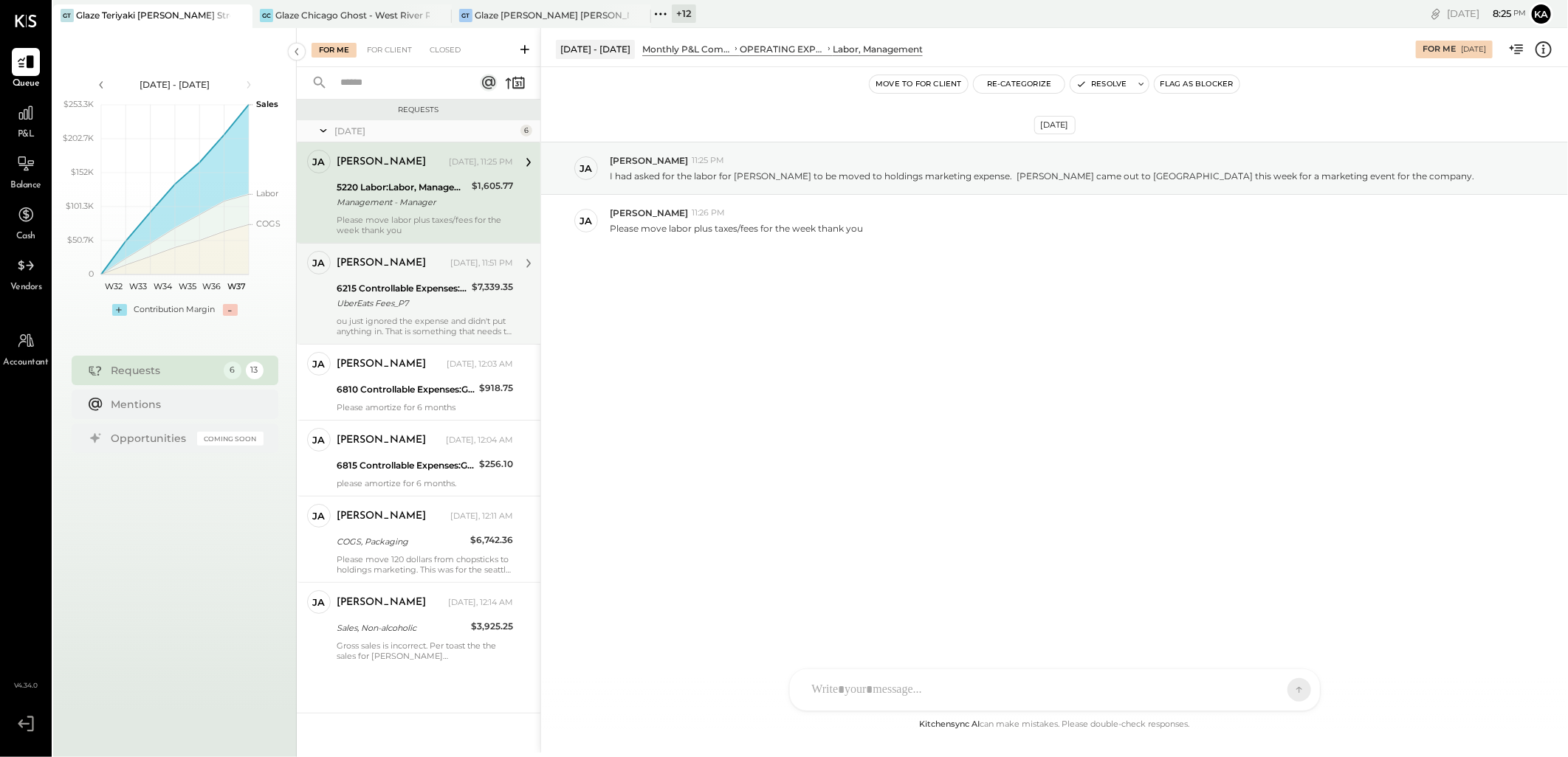
click at [450, 265] on div "[DATE], 11:51 PM" at bounding box center [481, 264] width 63 height 12
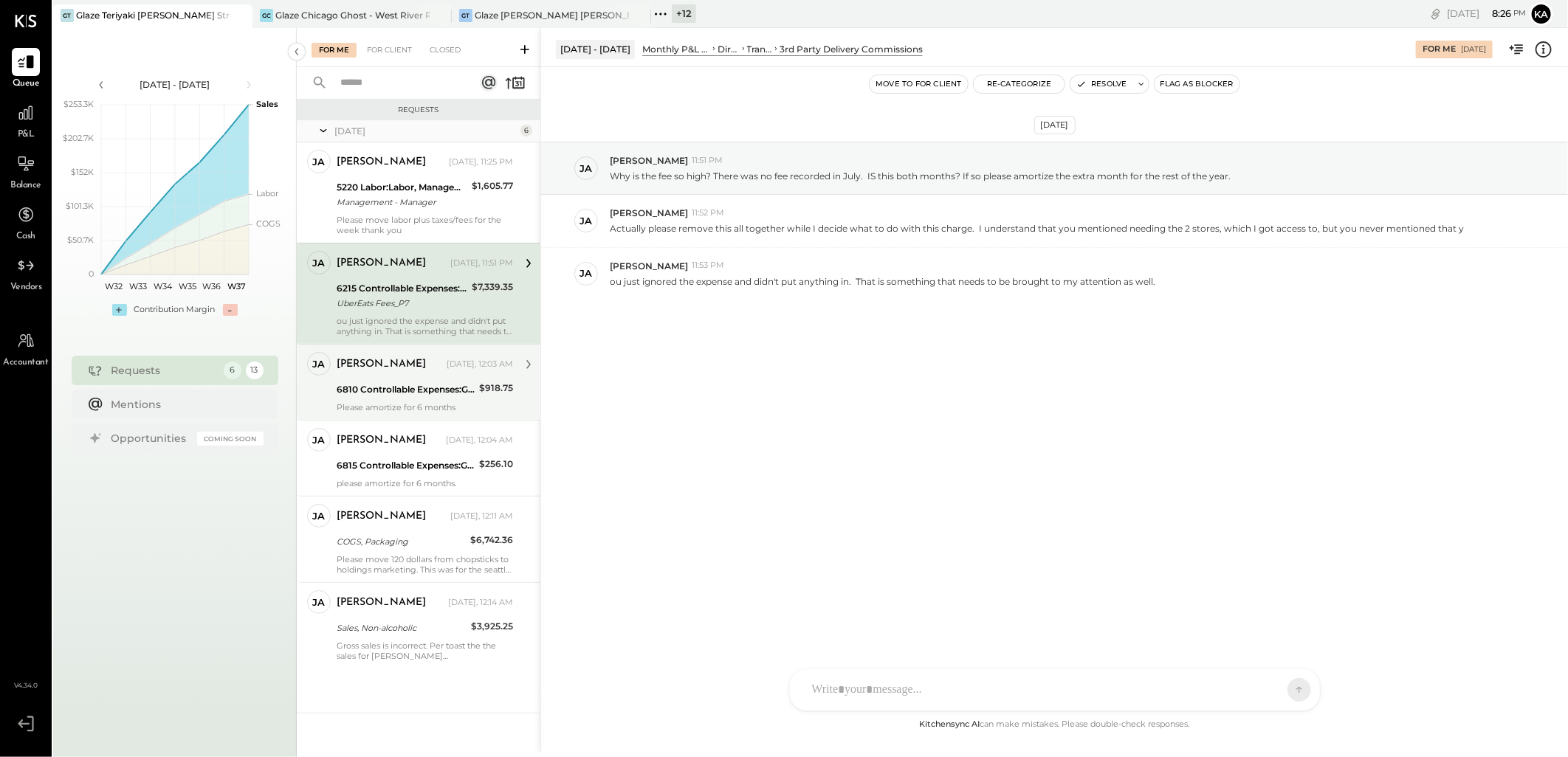
click at [430, 396] on div "6810 Controllable Expenses:General & Administrative Expenses:Repairs & Maintena…" at bounding box center [405, 389] width 138 height 15
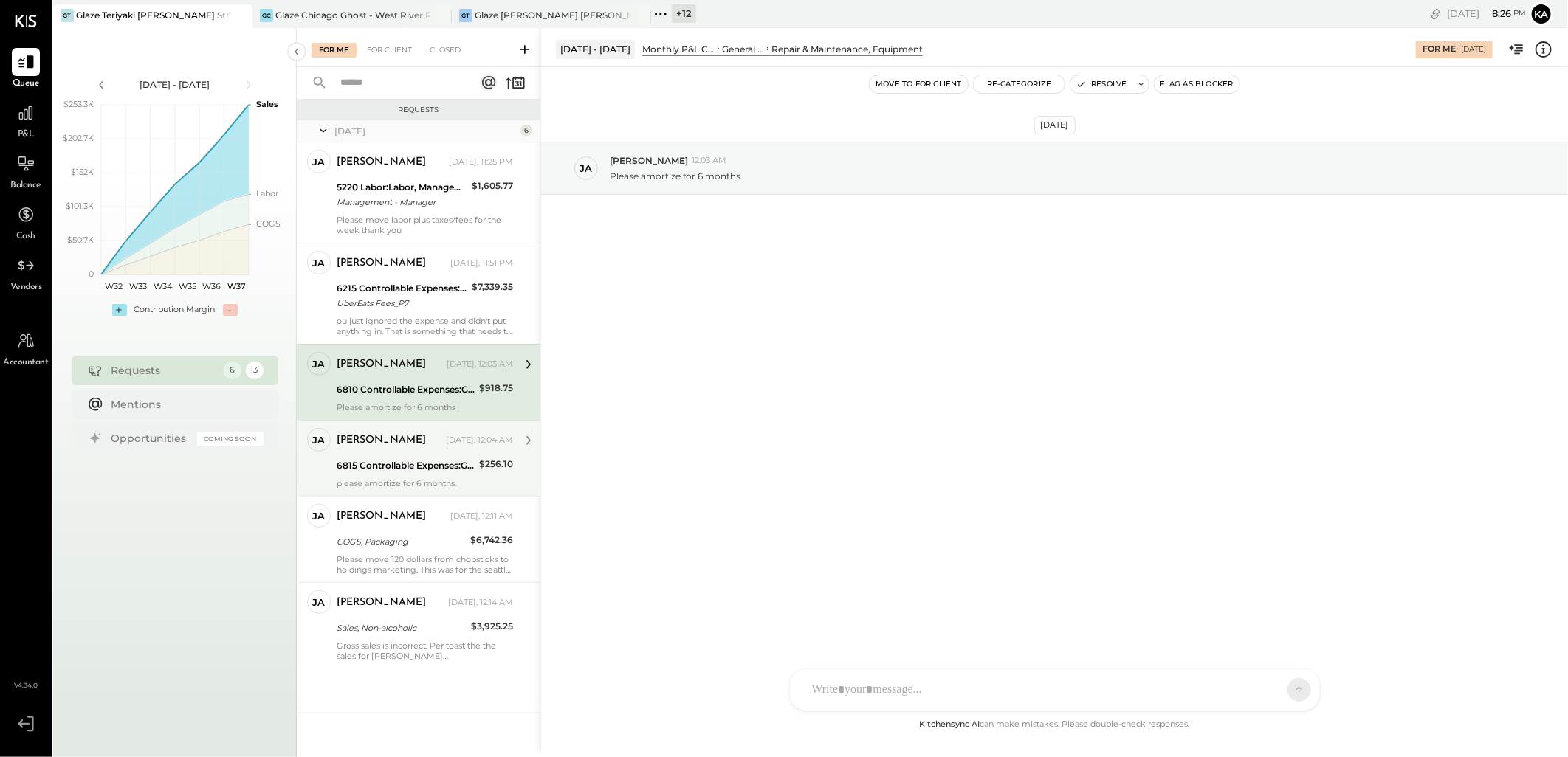
click at [432, 468] on div "6815 Controllable Expenses:General & Administrative Expenses:Repairs & Maintena…" at bounding box center [405, 466] width 138 height 15
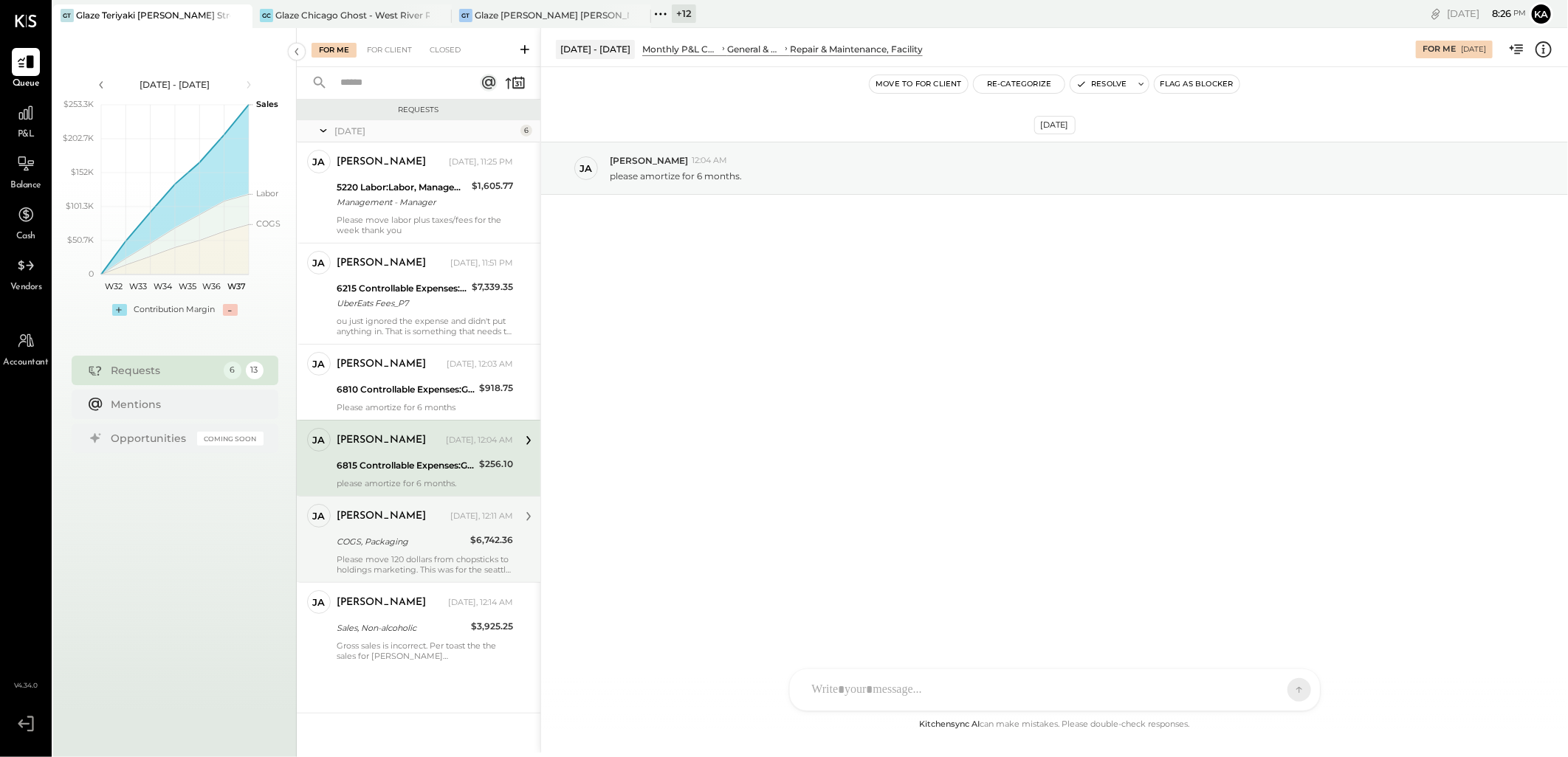
click at [414, 542] on div "COGS, Packaging" at bounding box center [401, 541] width 129 height 15
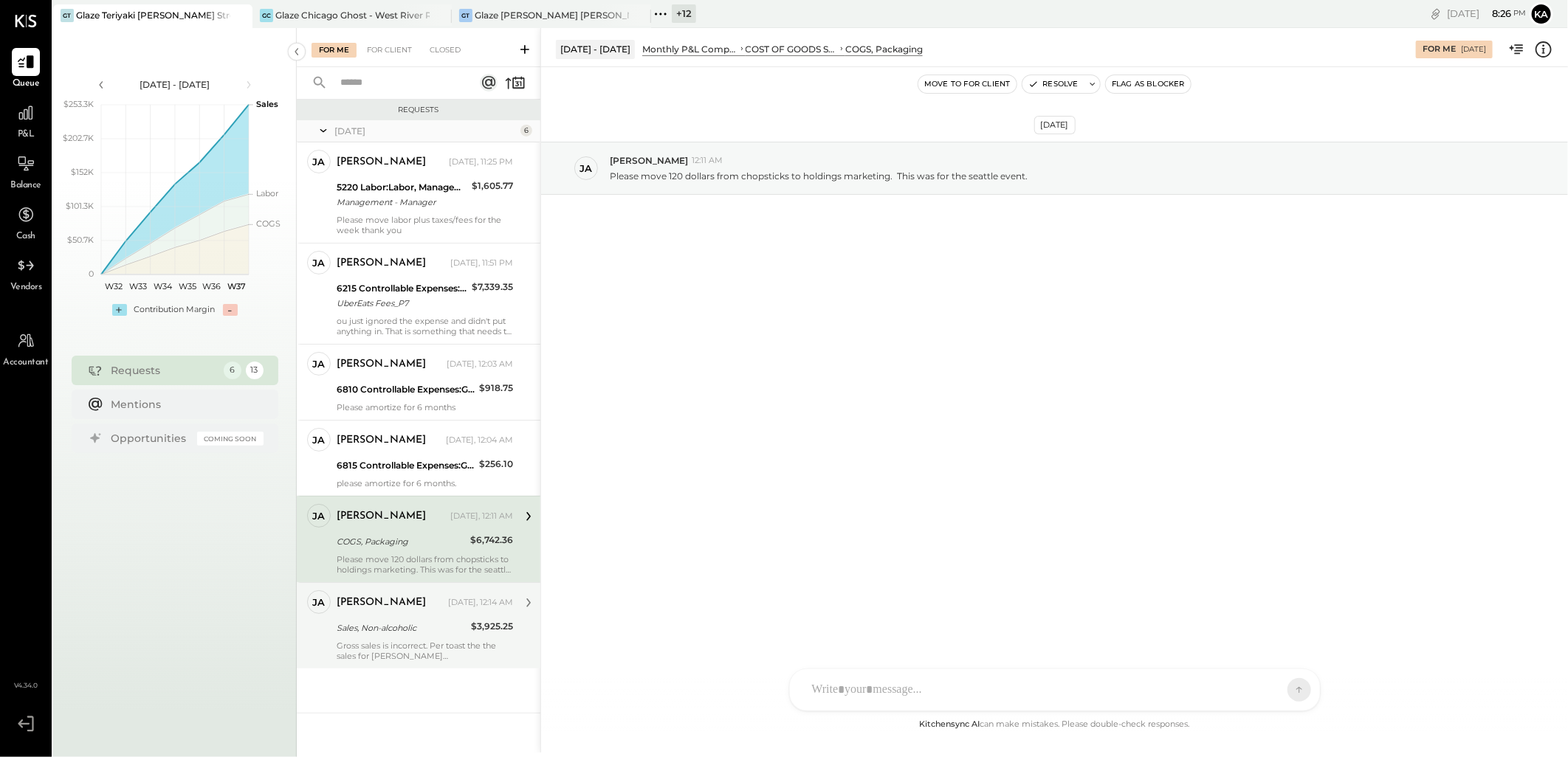
click at [388, 643] on div "Gross sales is incorrect. Per toast the the sales for Hudson square are 182,906…" at bounding box center [425, 650] width 177 height 21
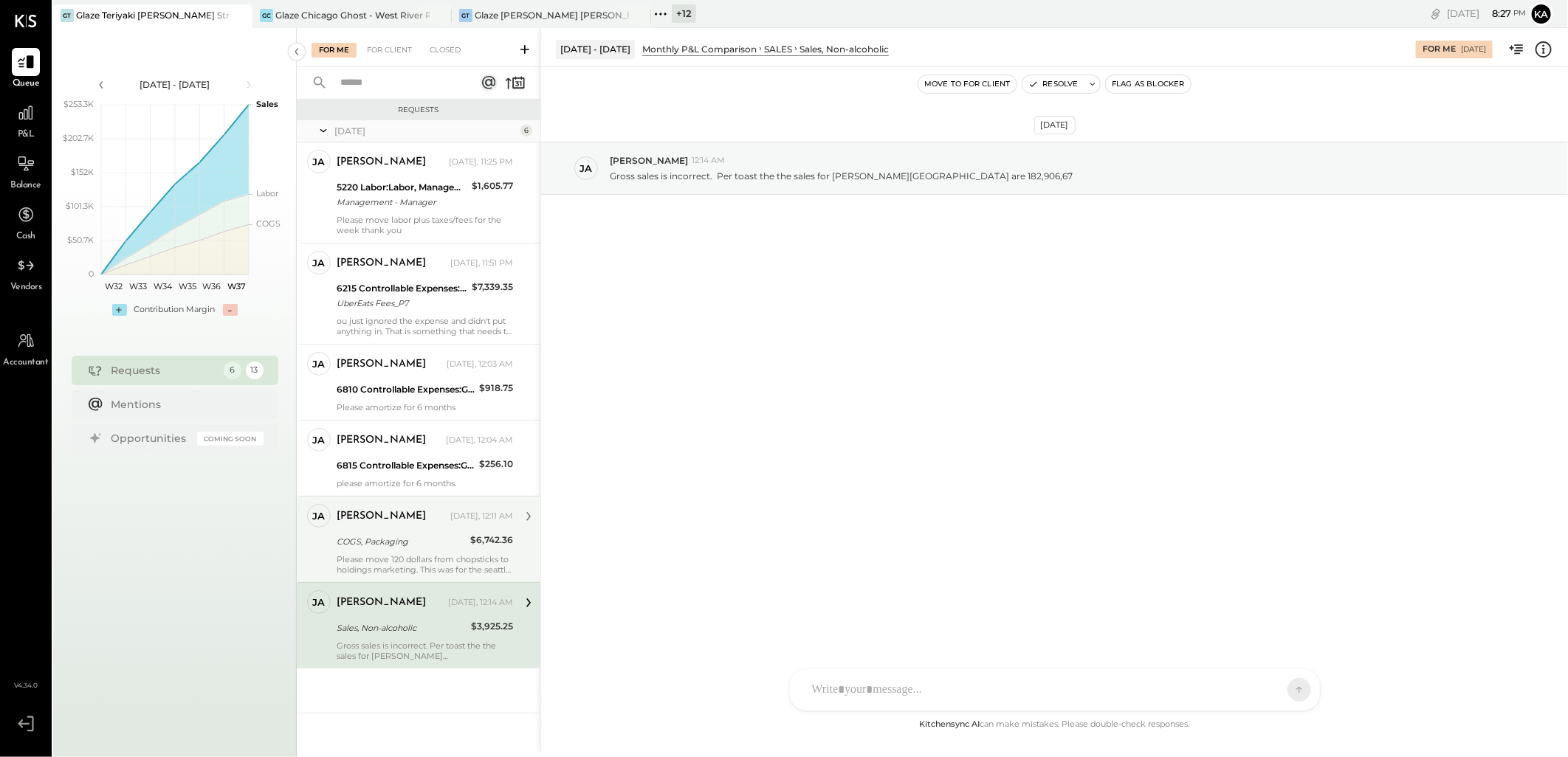
click at [430, 544] on div "COGS, Packaging" at bounding box center [401, 541] width 129 height 15
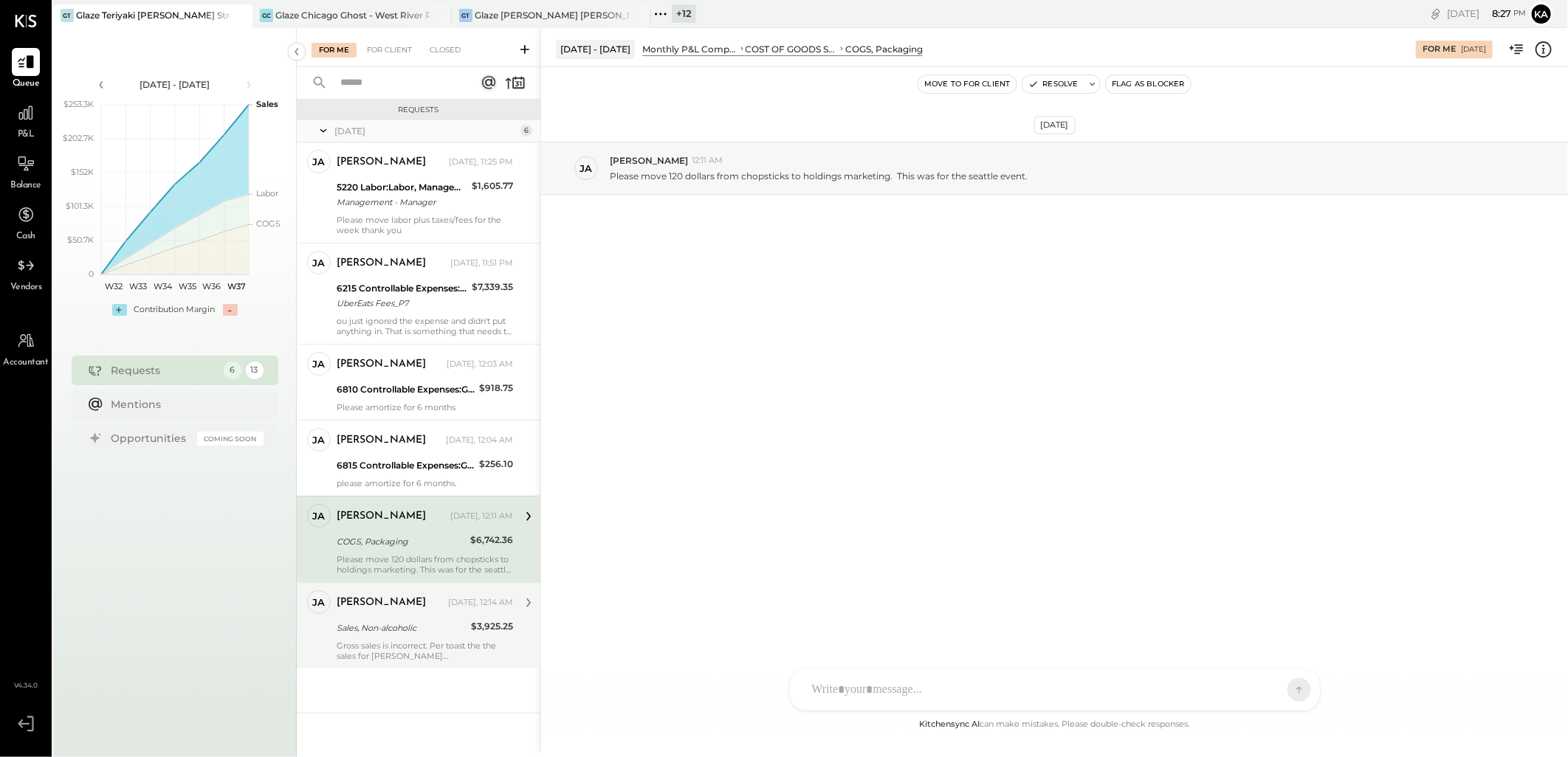
click at [399, 618] on div "jamie Yesterday, 12:14 AM Sales, Non-alcoholic $3,925.25 Gross sales is incorre…" at bounding box center [425, 626] width 177 height 71
